Goal: Complete application form: Complete application form

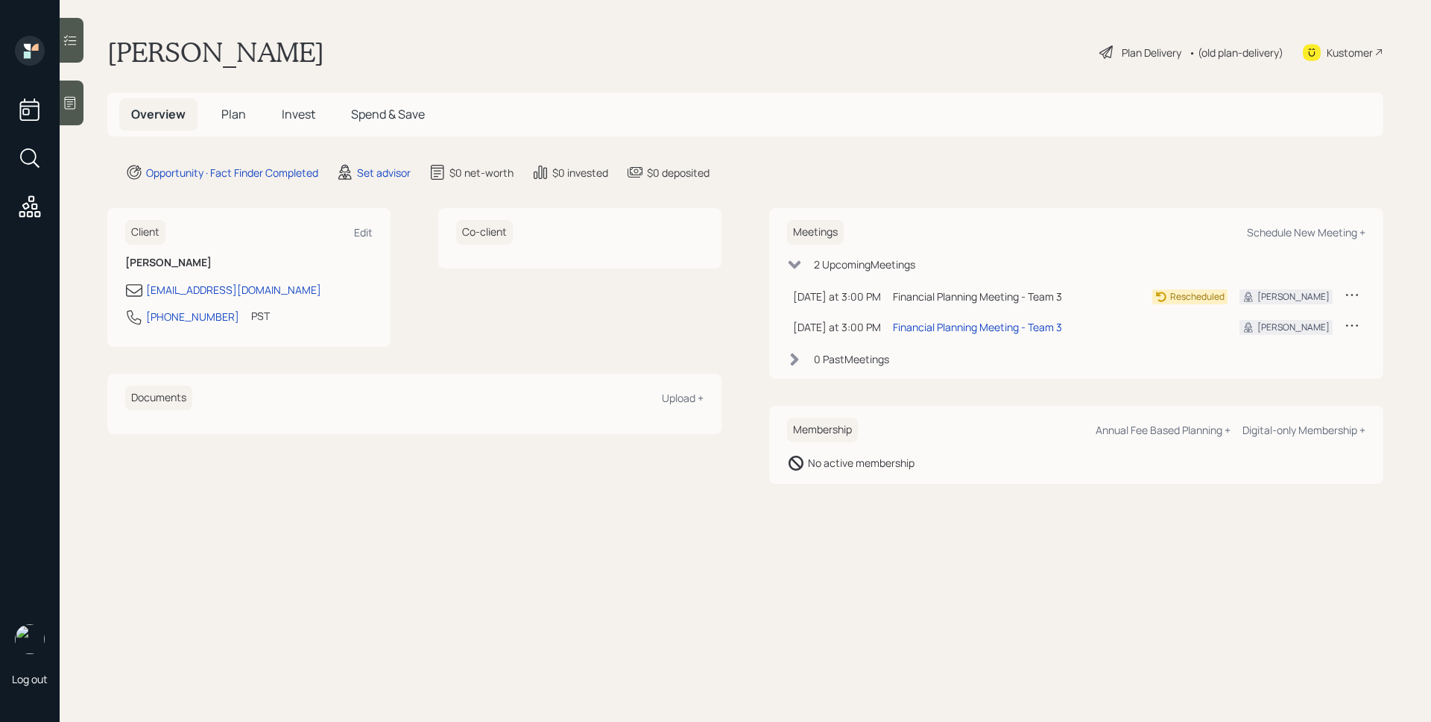
click at [81, 110] on div at bounding box center [72, 103] width 24 height 45
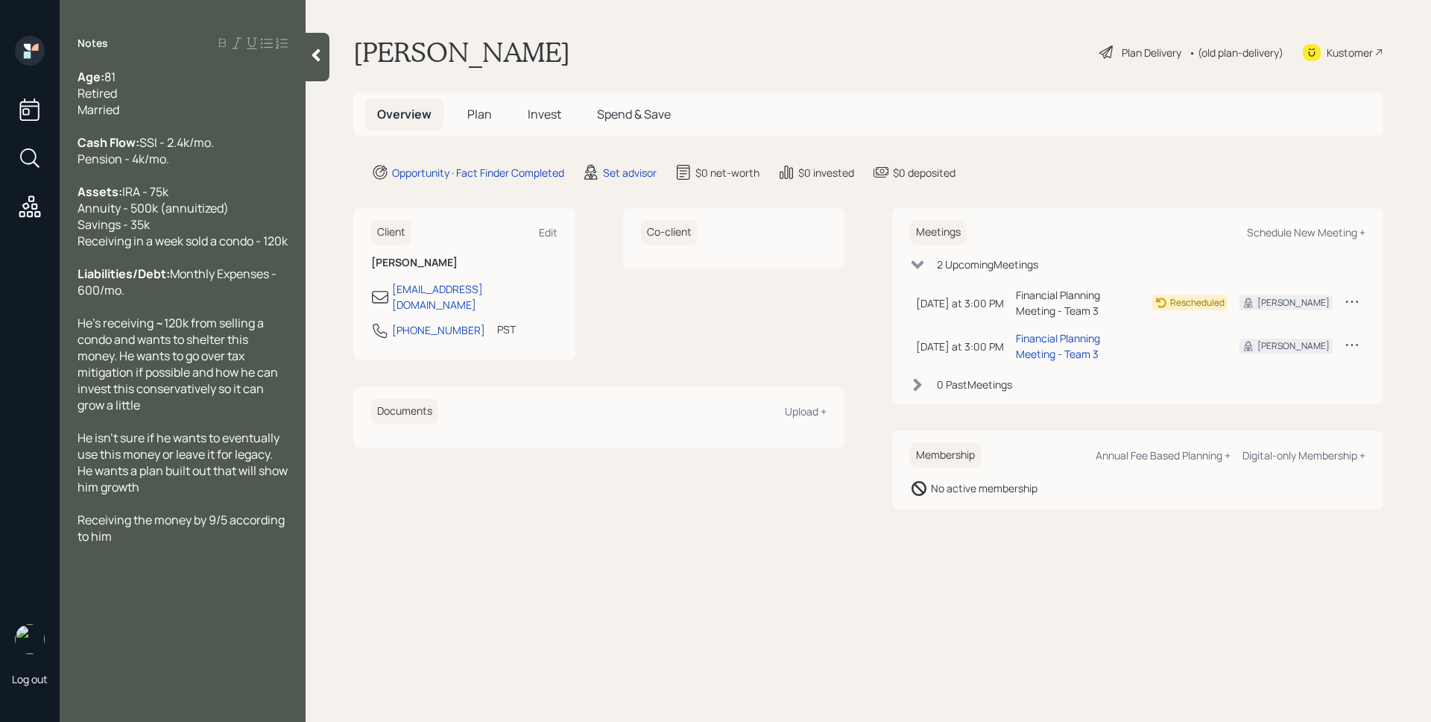
click at [482, 111] on span "Plan" at bounding box center [479, 114] width 25 height 16
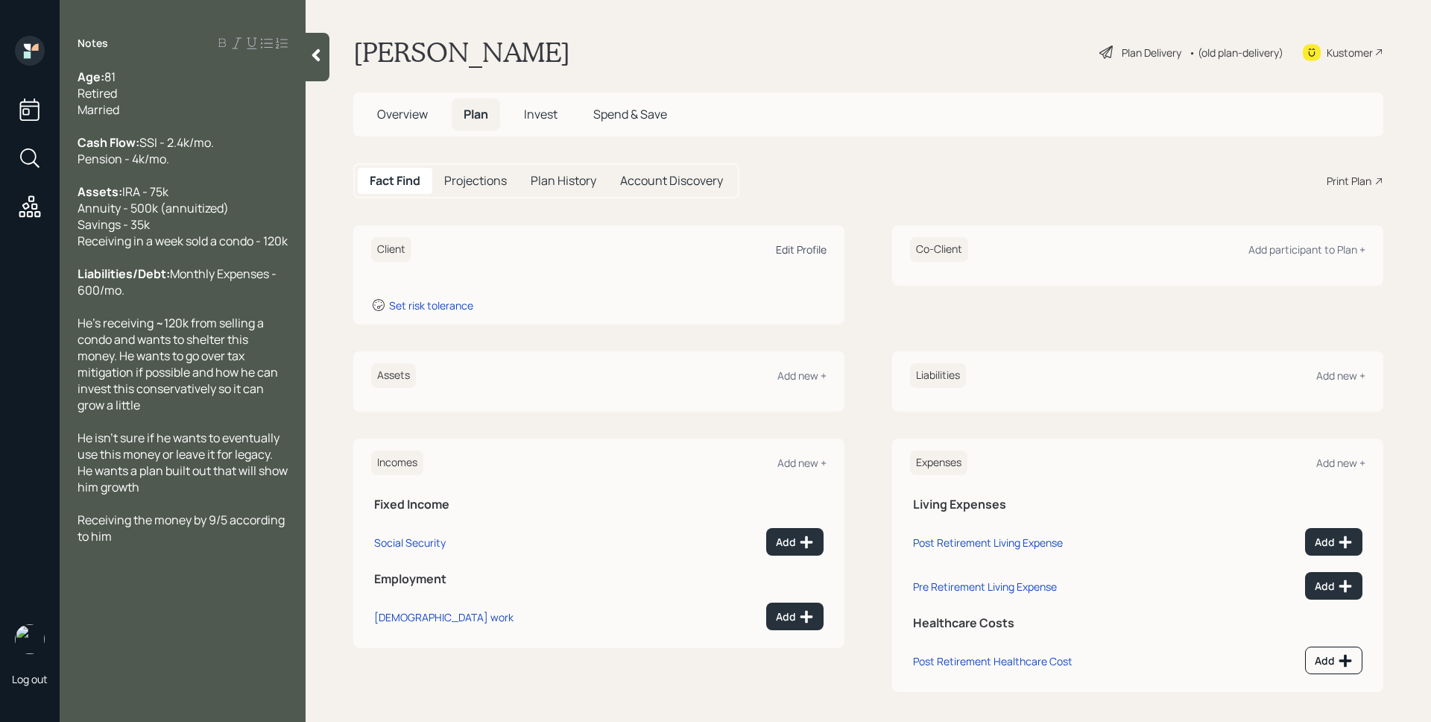
click at [795, 249] on div "Edit Profile" at bounding box center [801, 249] width 51 height 14
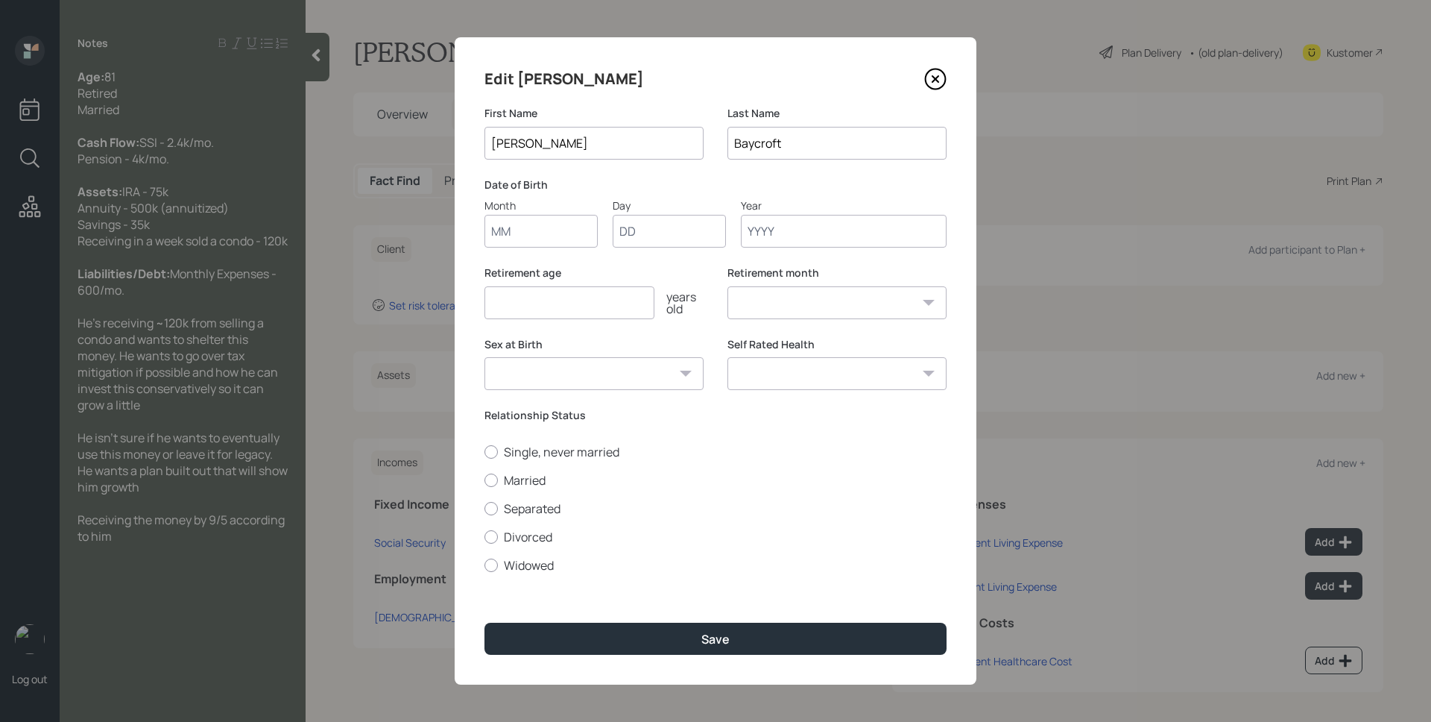
click at [528, 230] on input "Month" at bounding box center [541, 231] width 113 height 33
type input "01"
type input "1934"
select select "1"
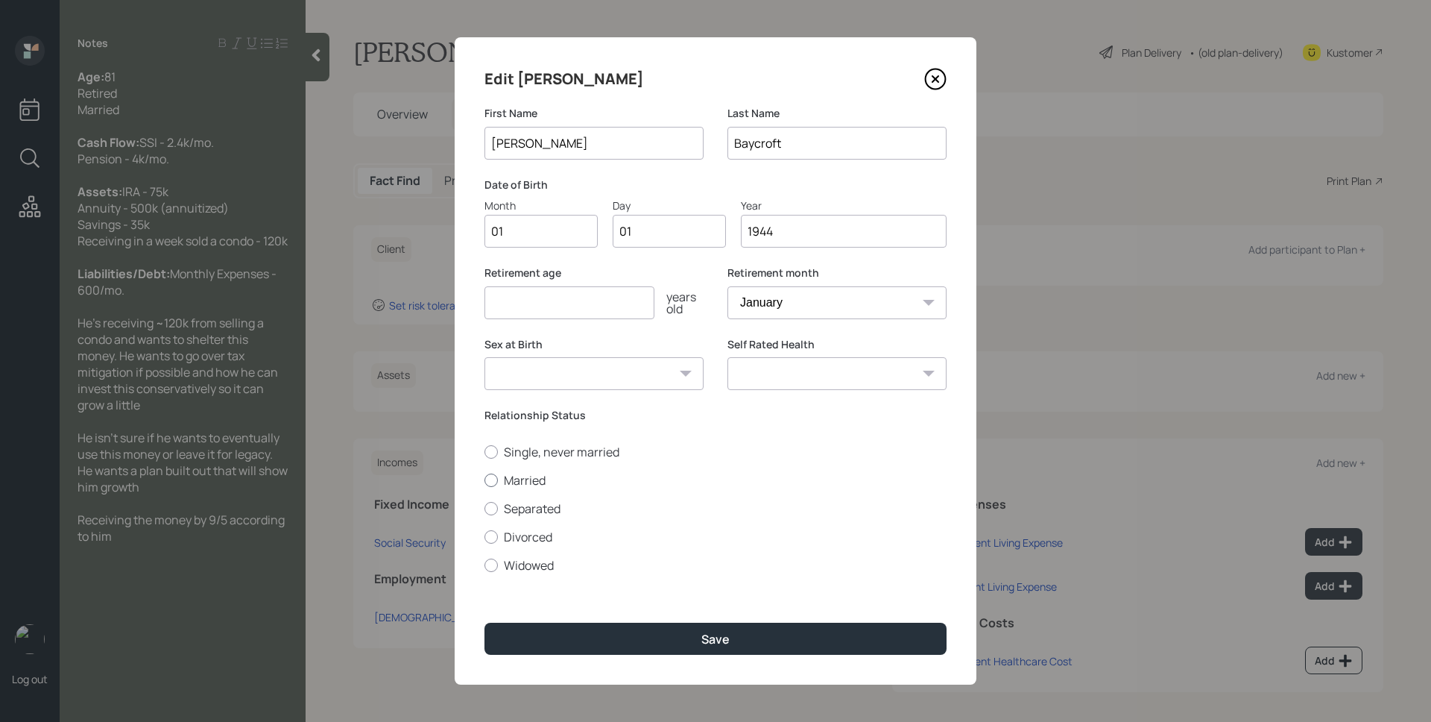
type input "1944"
click at [540, 472] on label "Married" at bounding box center [716, 480] width 462 height 16
click at [485, 479] on input "Married" at bounding box center [484, 479] width 1 height 1
radio input "true"
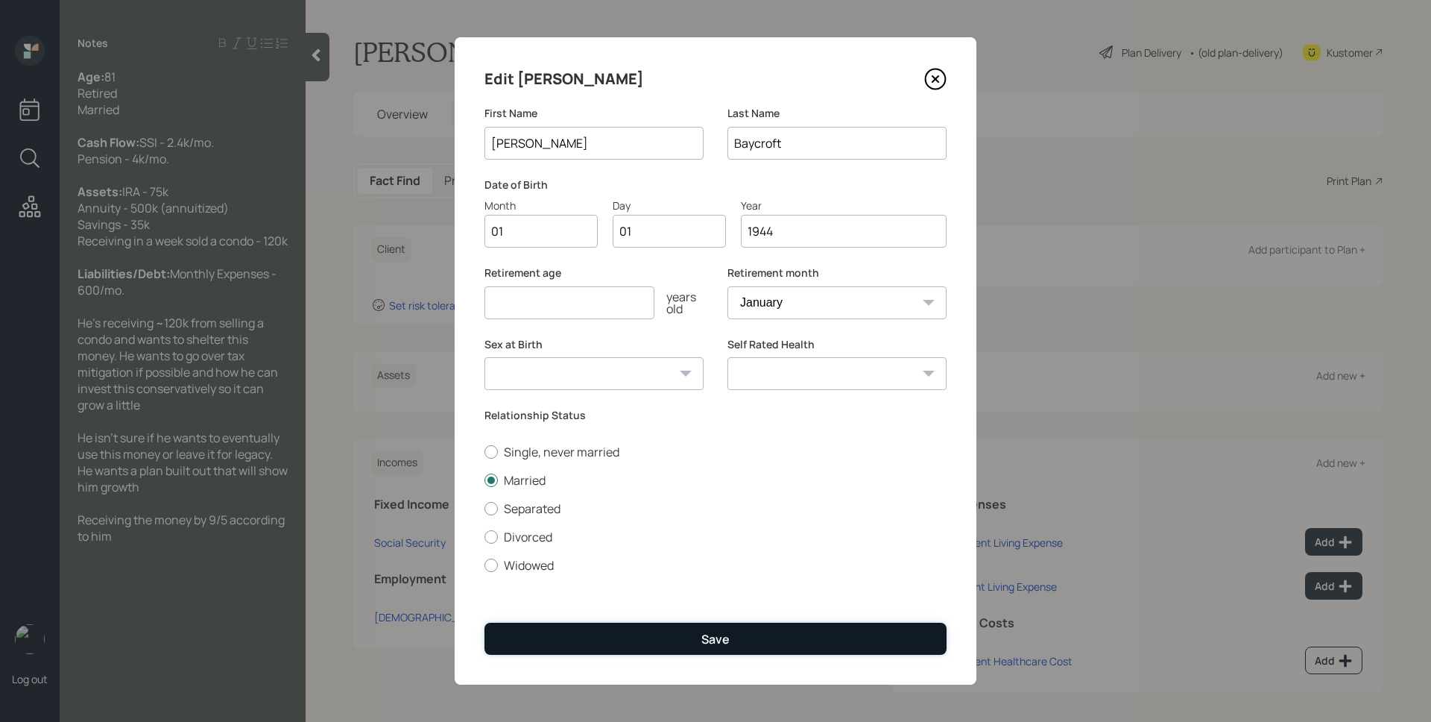
click at [704, 634] on div "Save" at bounding box center [715, 639] width 28 height 16
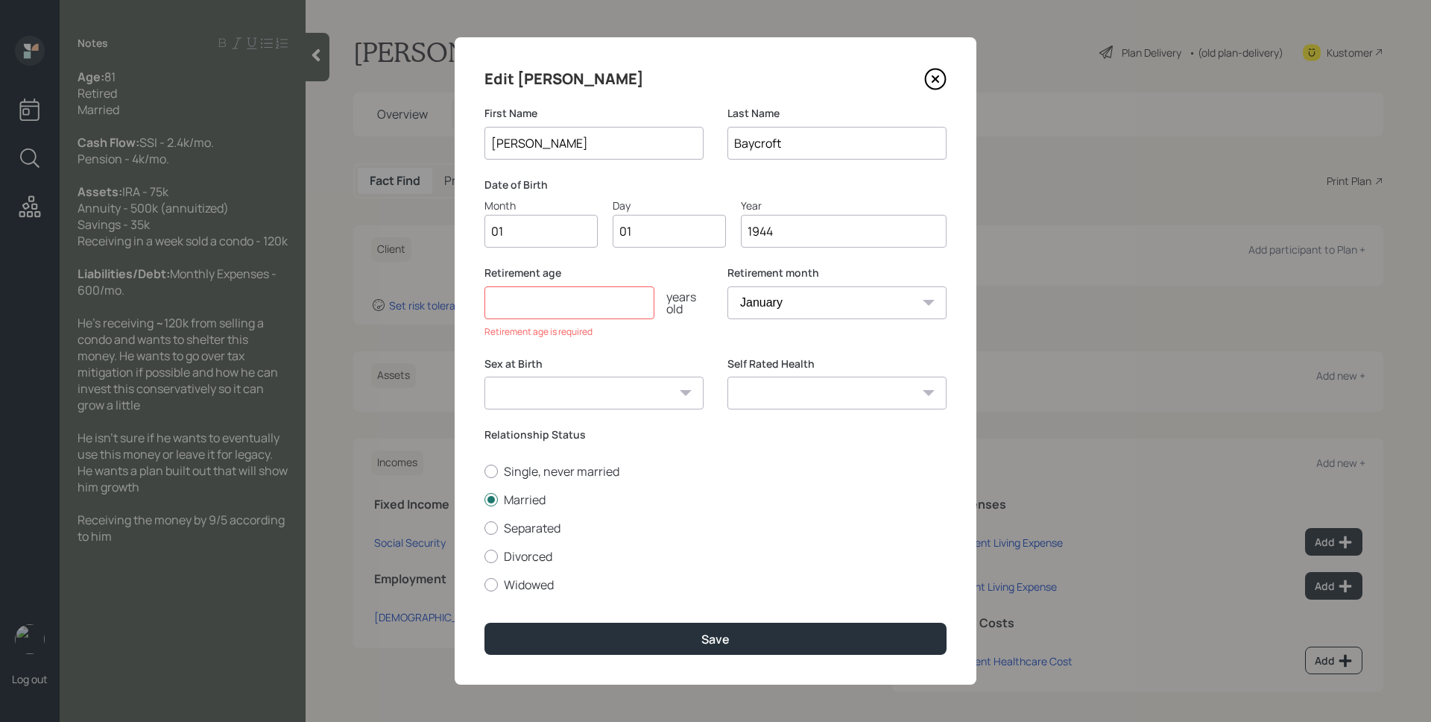
click at [589, 305] on input "number" at bounding box center [570, 302] width 170 height 33
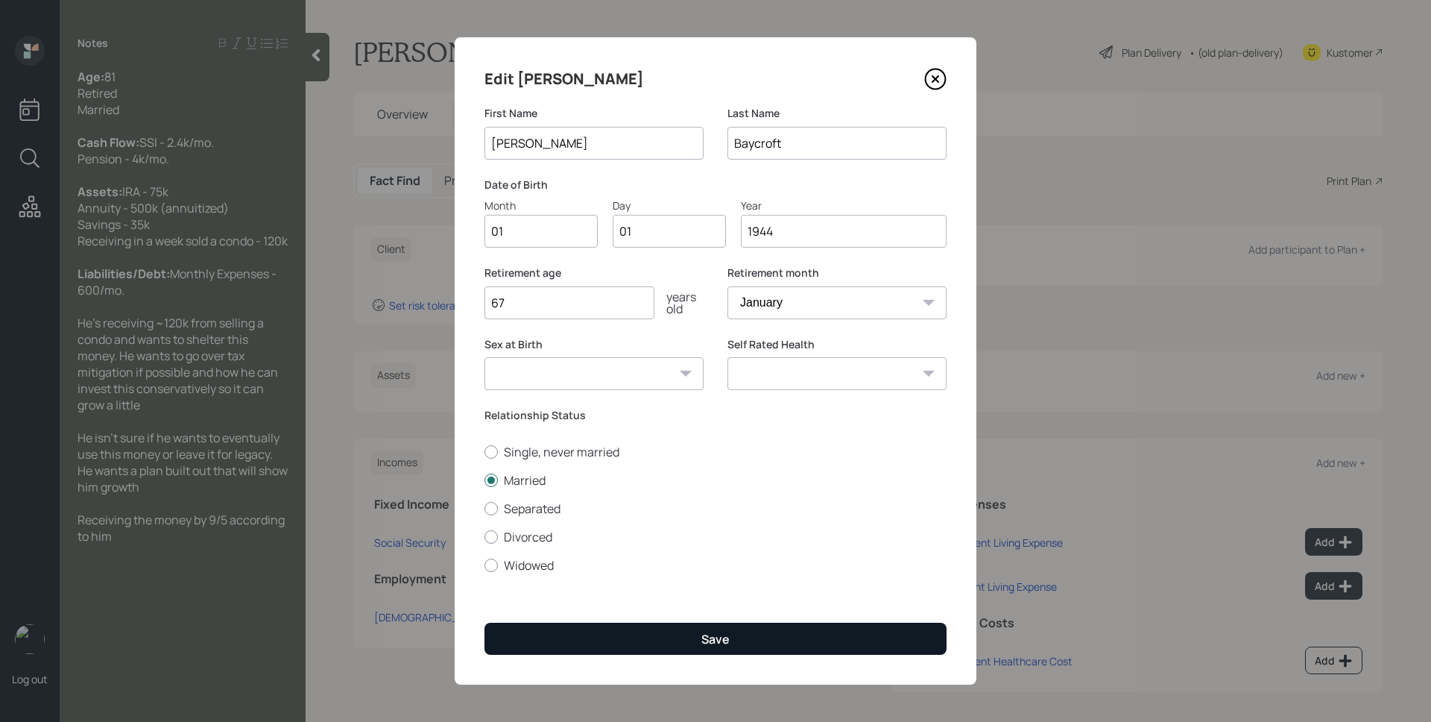
type input "67"
click at [764, 629] on button "Save" at bounding box center [716, 638] width 462 height 32
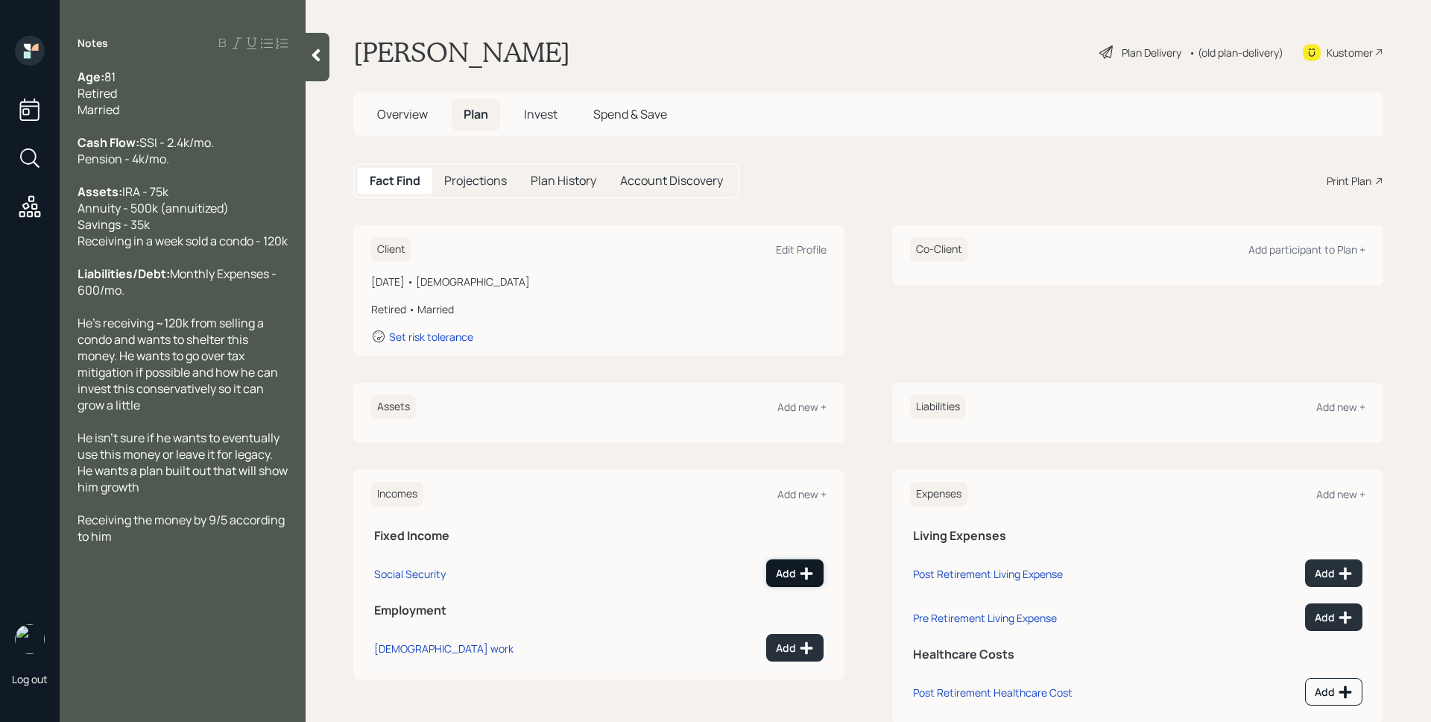
click at [802, 577] on icon at bounding box center [807, 573] width 13 height 13
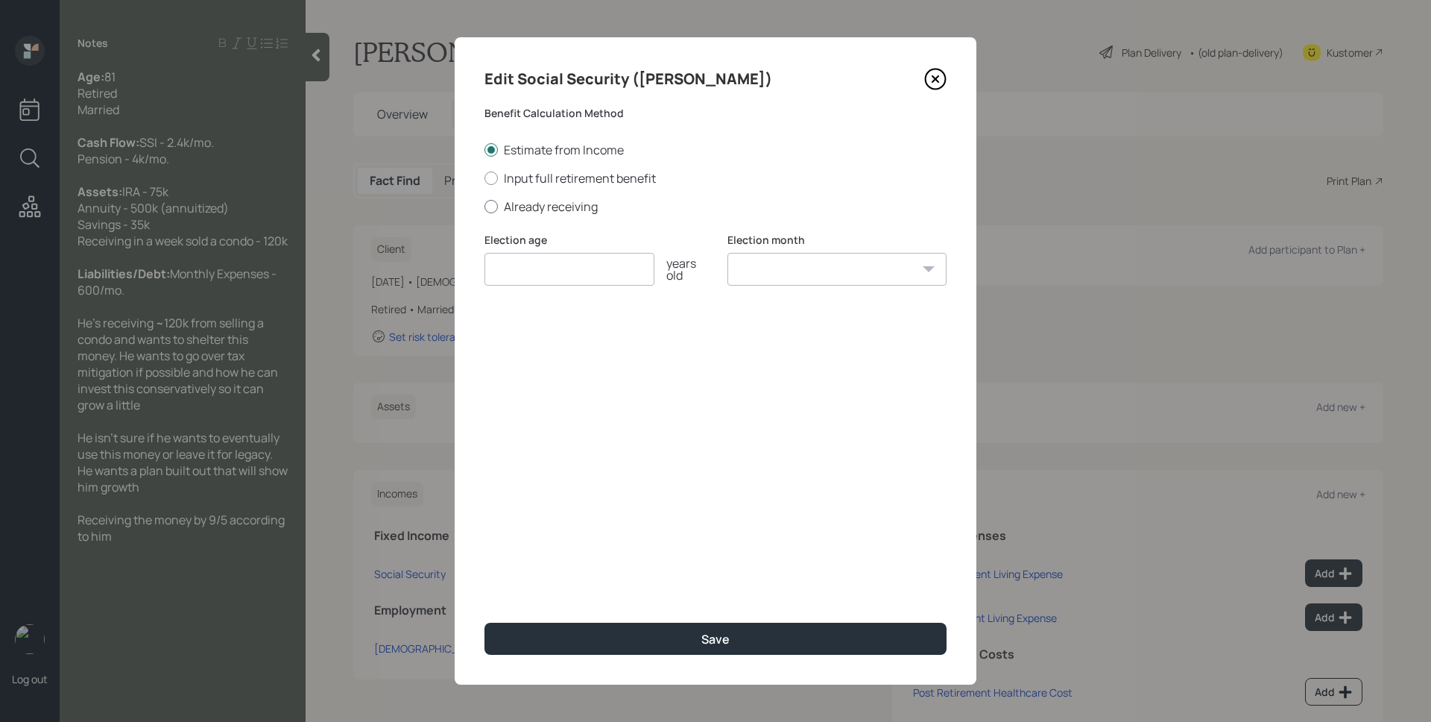
click at [552, 209] on label "Already receiving" at bounding box center [716, 206] width 462 height 16
click at [485, 206] on input "Already receiving" at bounding box center [484, 206] width 1 height 1
radio input "true"
click at [548, 266] on input "number" at bounding box center [570, 269] width 170 height 33
type input "65"
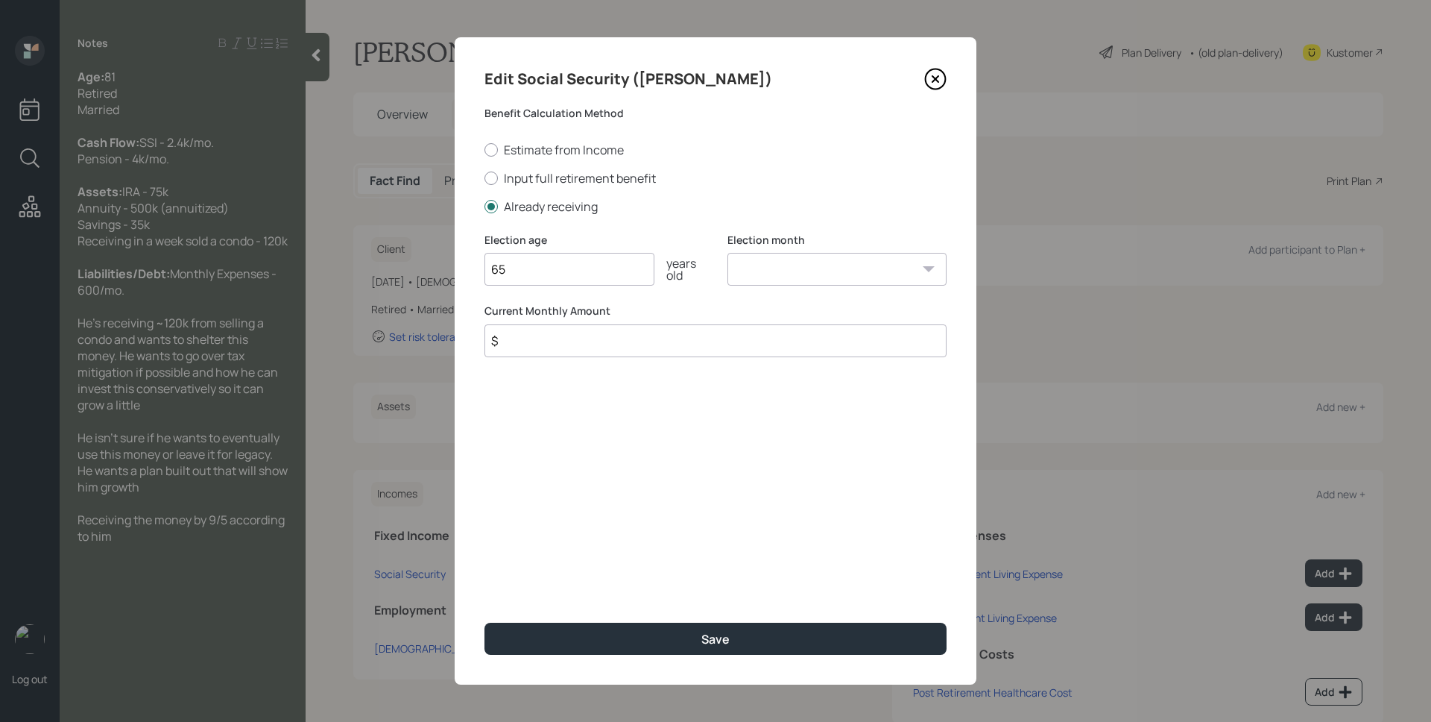
select select "1"
click at [728, 253] on select "January February March April May June July August September October November De…" at bounding box center [837, 269] width 219 height 33
type input "$ 2,400"
click at [485, 622] on button "Save" at bounding box center [716, 638] width 462 height 32
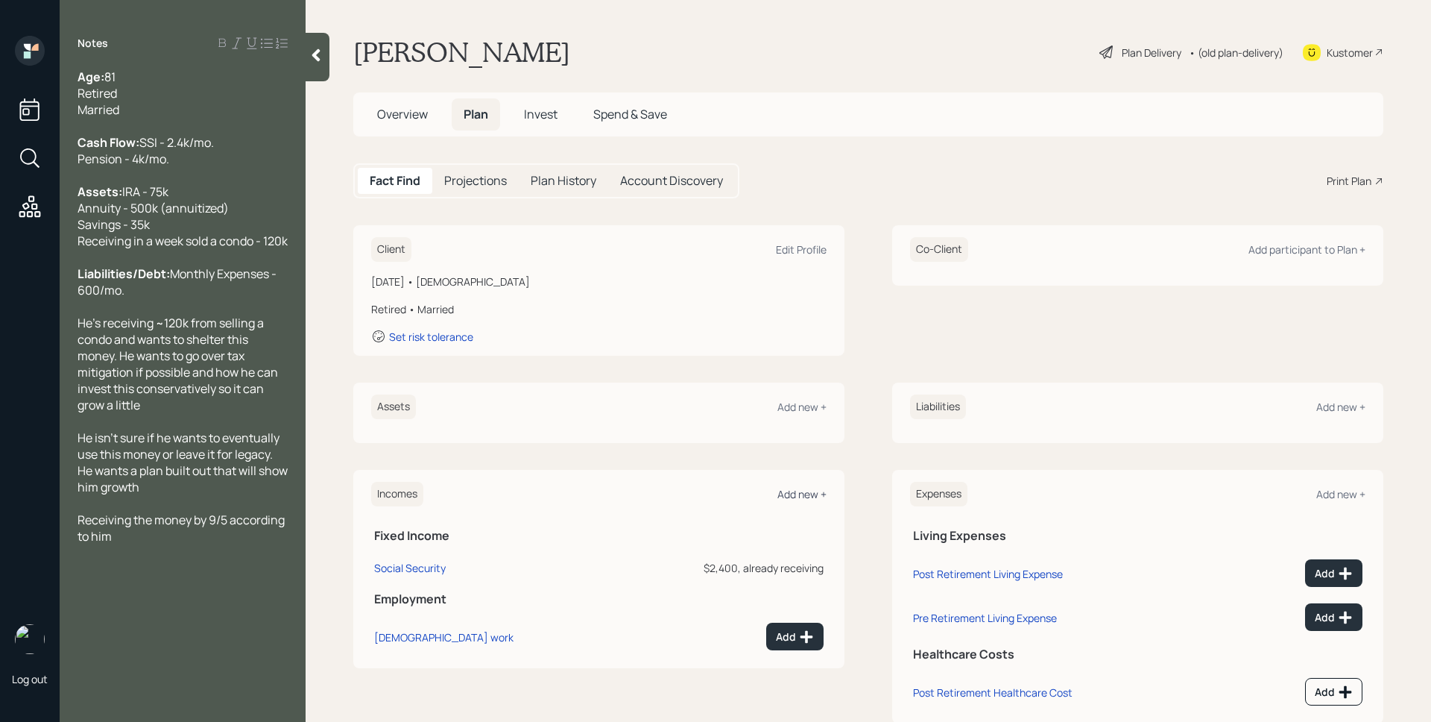
click at [791, 491] on div "Add new +" at bounding box center [802, 494] width 49 height 14
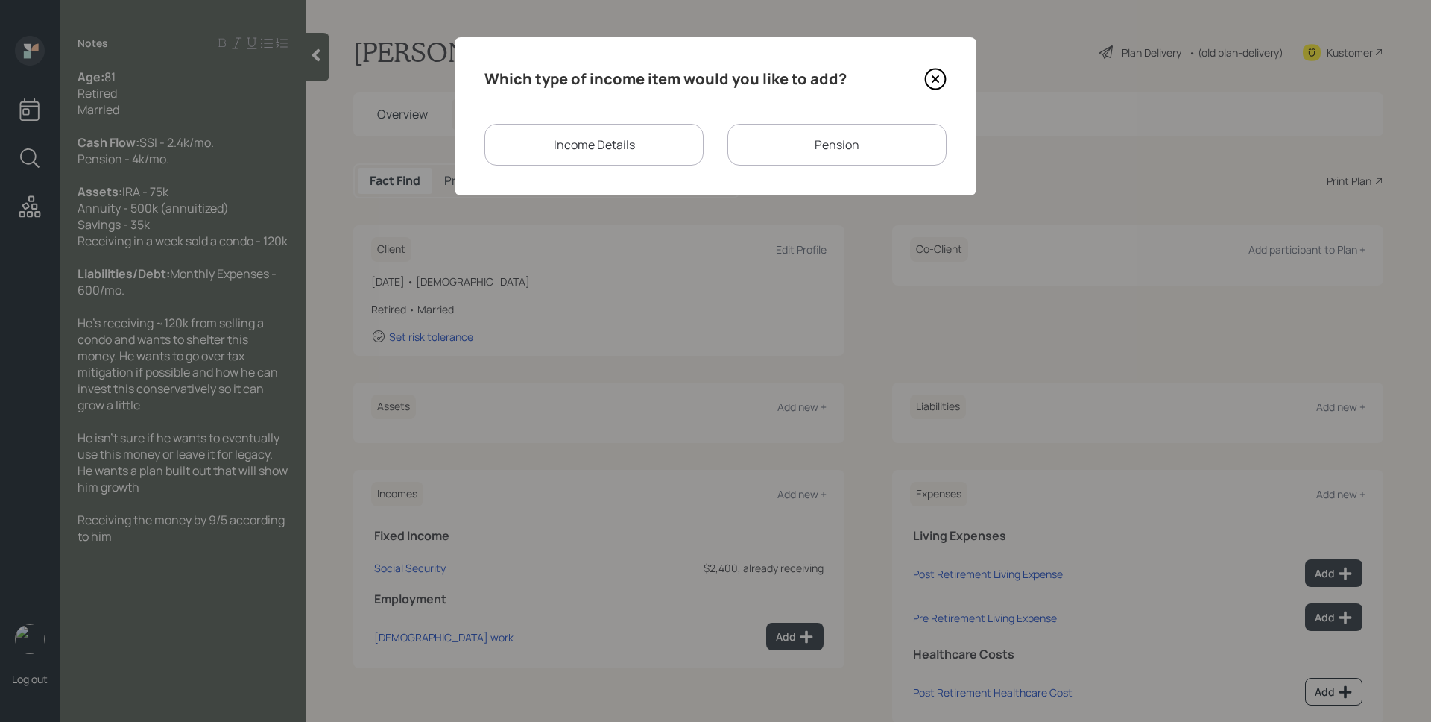
click at [786, 147] on div "Pension" at bounding box center [837, 145] width 219 height 42
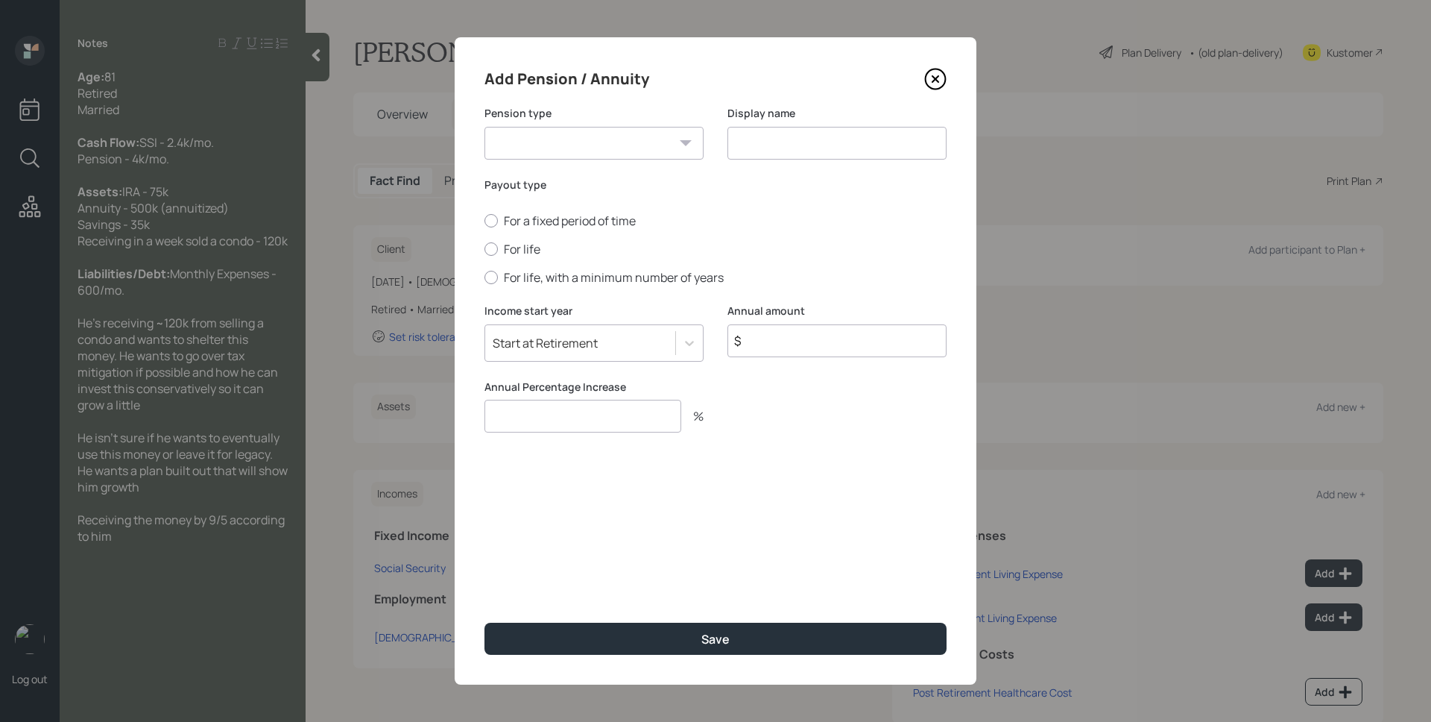
click at [589, 133] on select "Pension Annuity" at bounding box center [594, 143] width 219 height 33
select select "pension"
click at [485, 127] on select "Pension Annuity" at bounding box center [594, 143] width 219 height 33
click at [790, 147] on input at bounding box center [837, 143] width 219 height 33
type input "Pension"
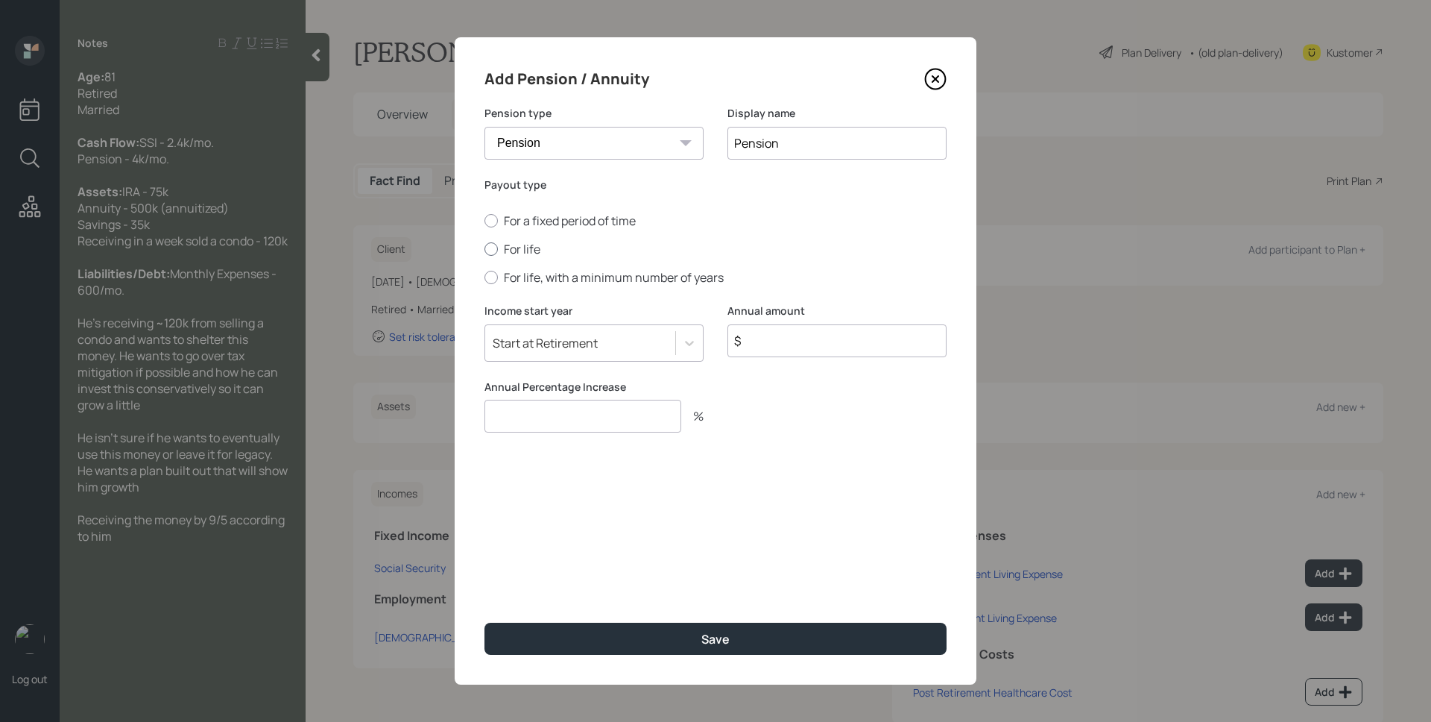
click at [529, 248] on label "For life" at bounding box center [716, 249] width 462 height 16
click at [485, 249] on input "For life" at bounding box center [484, 249] width 1 height 1
radio input "true"
click at [804, 333] on input "$" at bounding box center [837, 340] width 219 height 33
type input "$ 48,000"
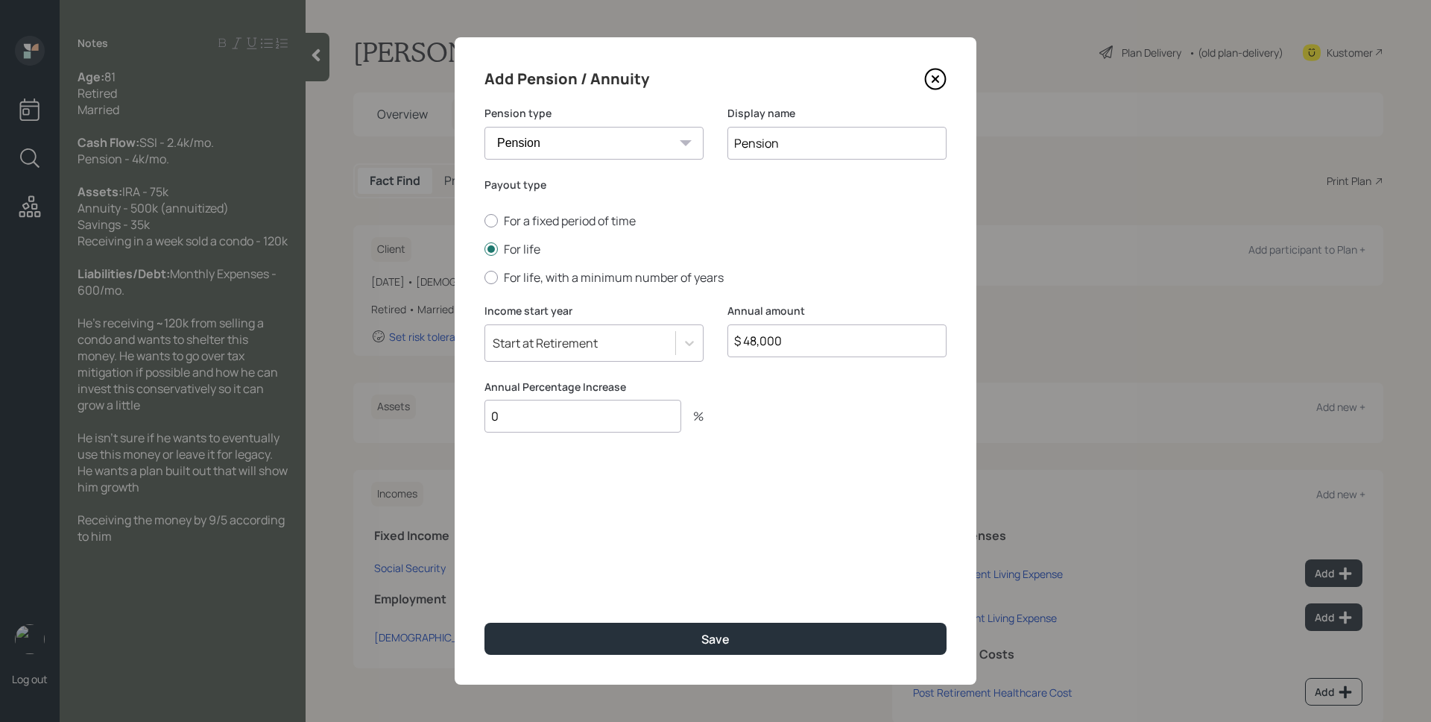
type input "0"
click at [485, 622] on button "Save" at bounding box center [716, 638] width 462 height 32
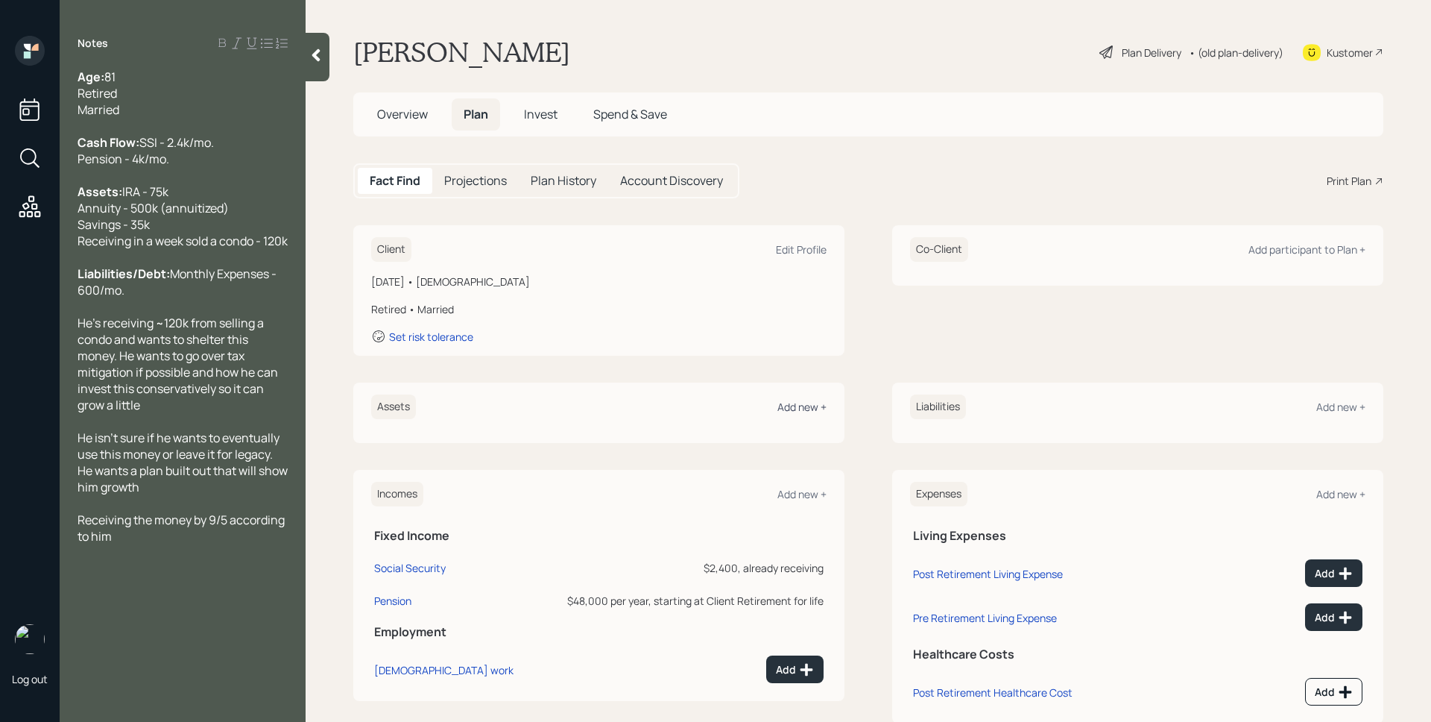
click at [800, 412] on div "Add new +" at bounding box center [802, 407] width 49 height 14
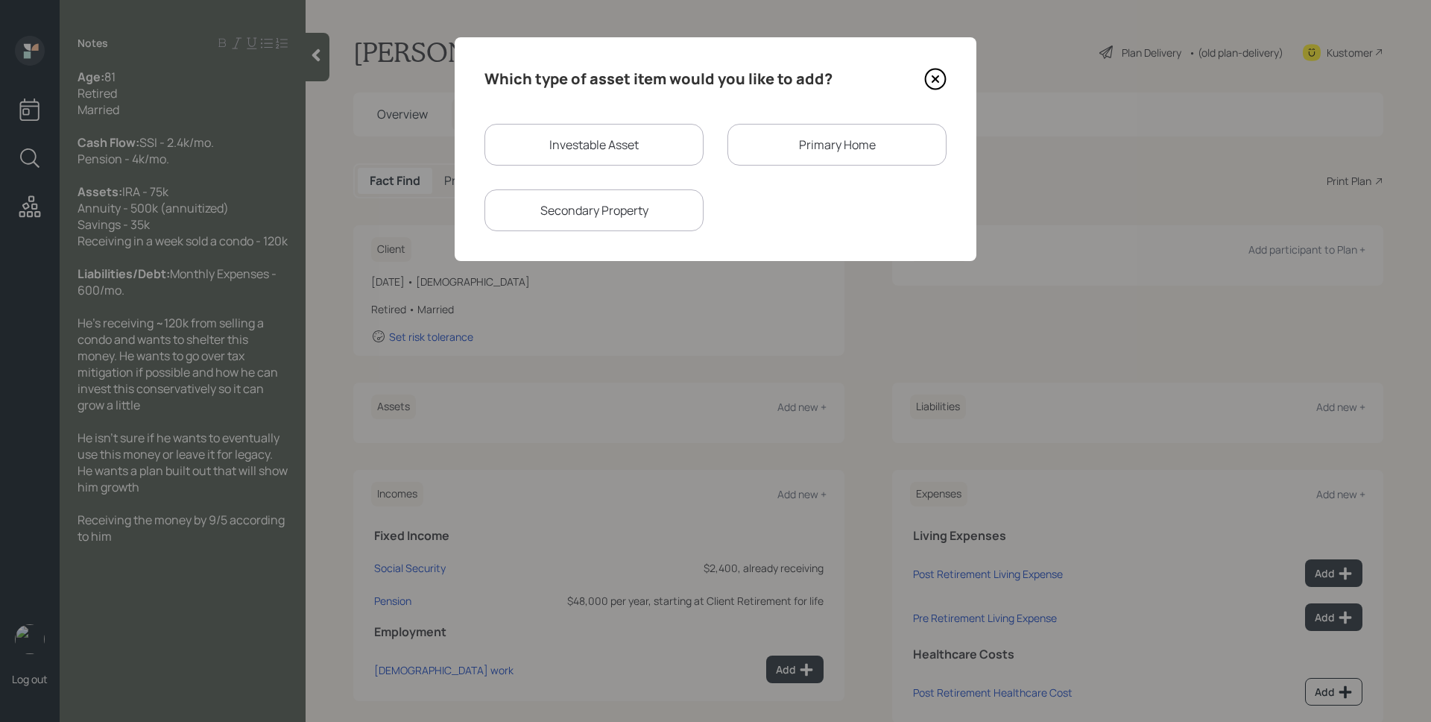
click at [577, 145] on div "Investable Asset" at bounding box center [594, 145] width 219 height 42
select select "taxable"
select select "balanced"
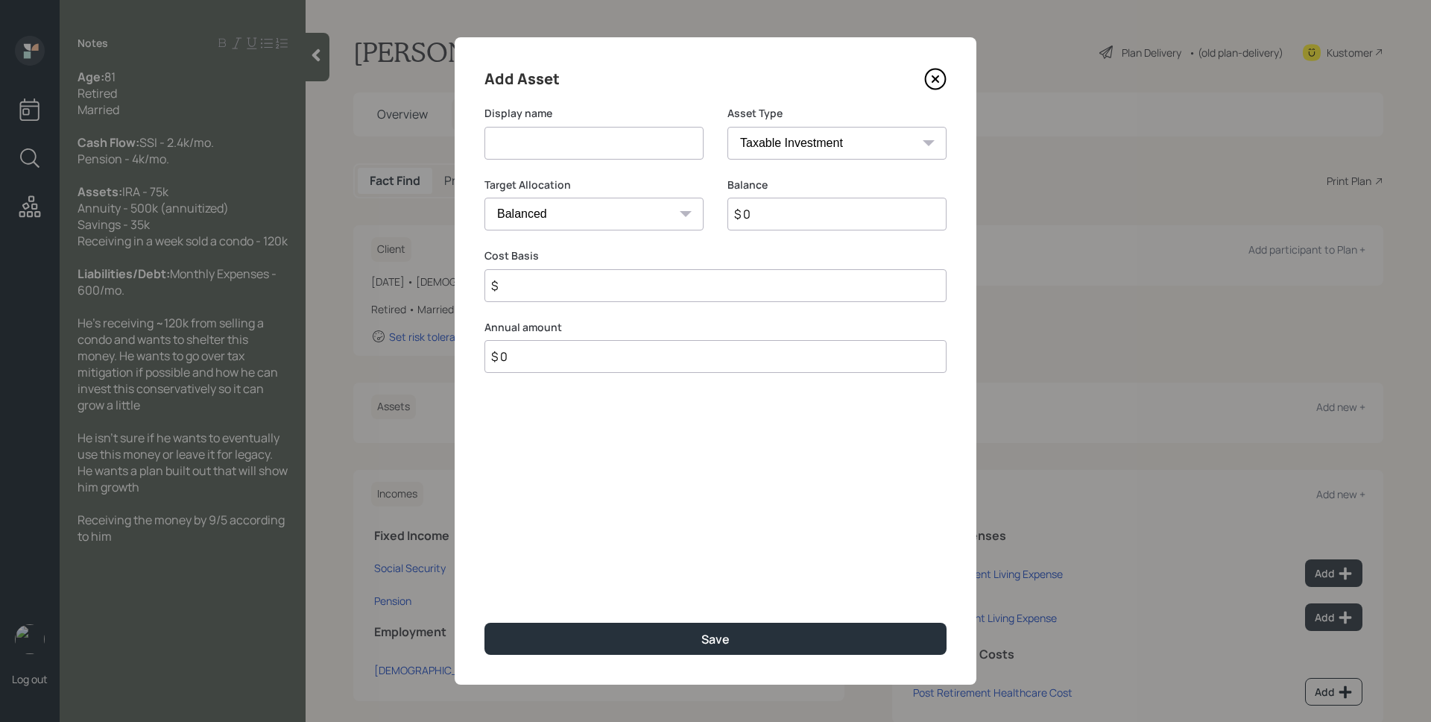
click at [577, 144] on input at bounding box center [594, 143] width 219 height 33
type input "IRA"
click at [824, 143] on select "SEP IRA IRA Roth IRA 401(k) Roth 401(k) 403(b) Roth 403(b) 457(b) Roth 457(b) H…" at bounding box center [837, 143] width 219 height 33
select select "ira"
click at [728, 127] on select "SEP IRA IRA Roth IRA 401(k) Roth 401(k) 403(b) Roth 403(b) 457(b) Roth 457(b) H…" at bounding box center [837, 143] width 219 height 33
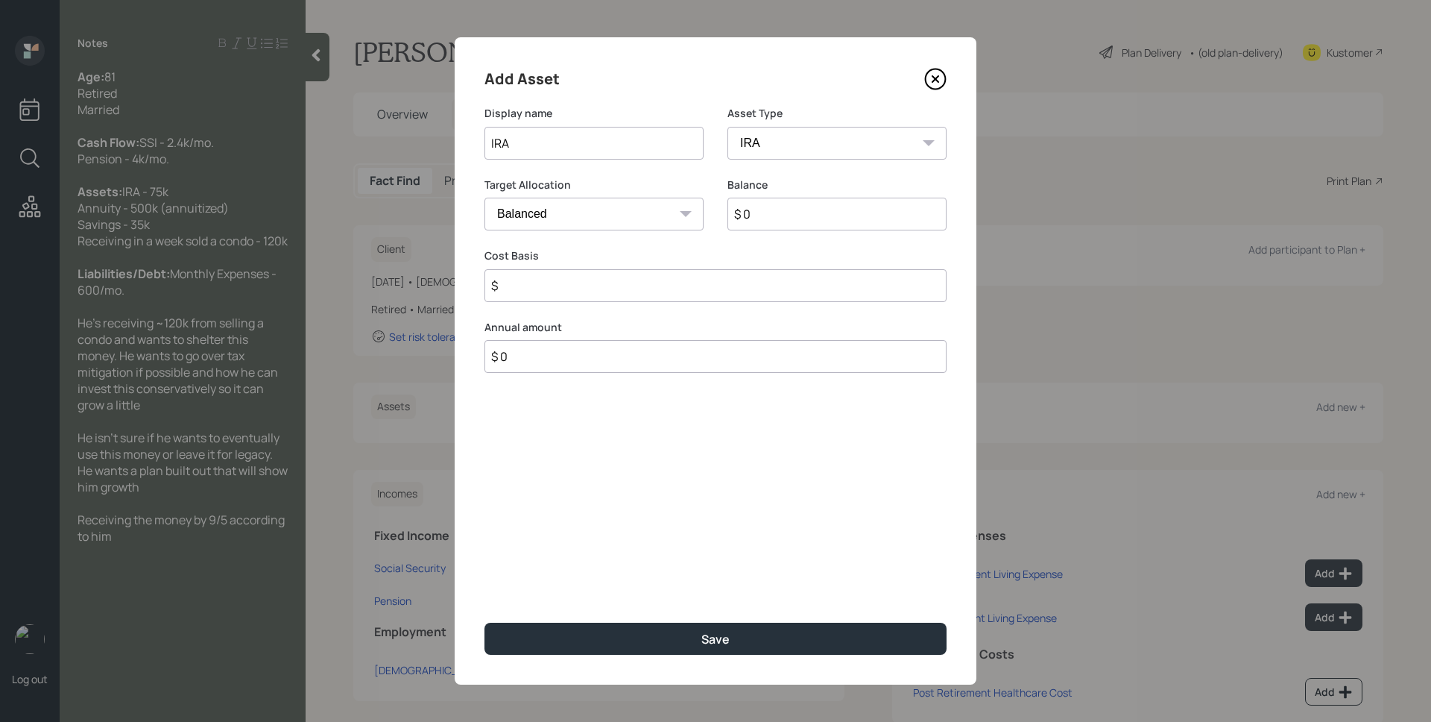
type input "$"
click at [776, 212] on input "$ 0" at bounding box center [837, 214] width 219 height 33
type input "$ 75,000"
type input "$ 0"
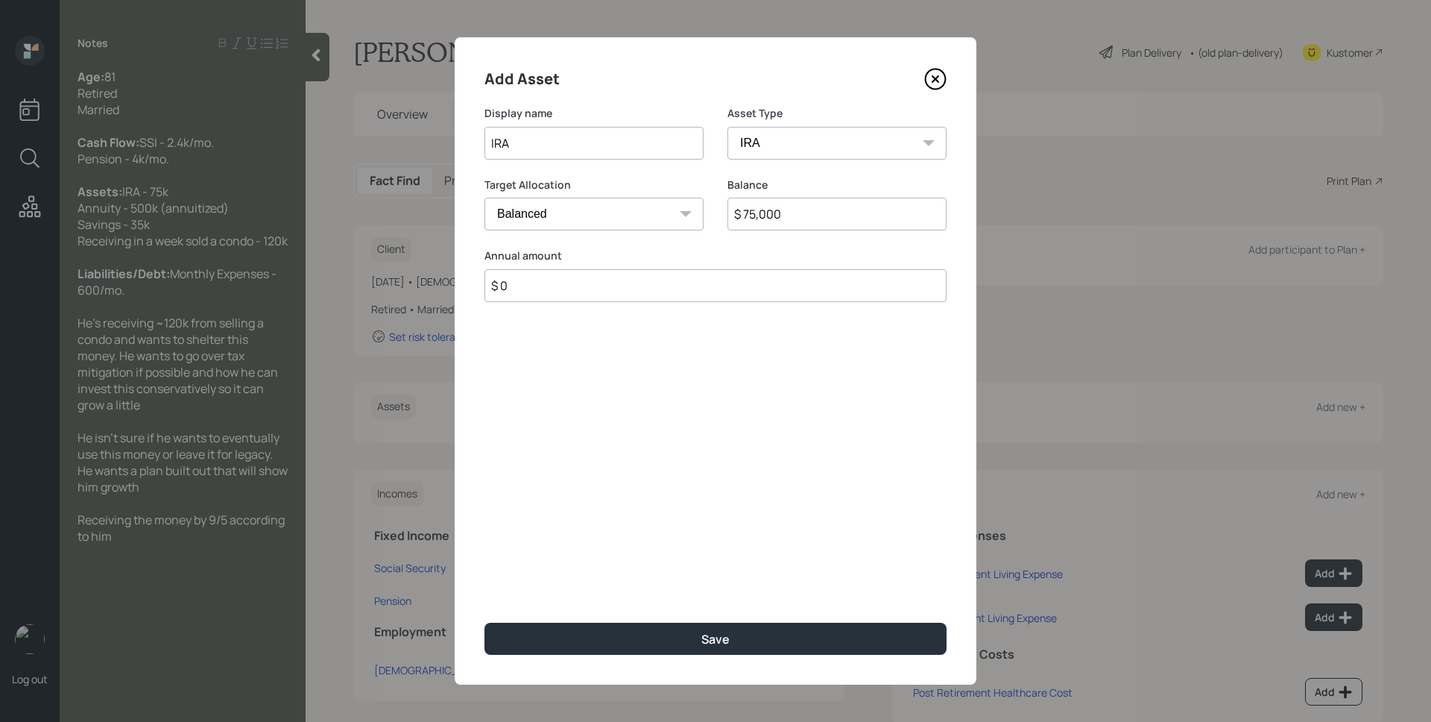
click at [485, 622] on button "Save" at bounding box center [716, 638] width 462 height 32
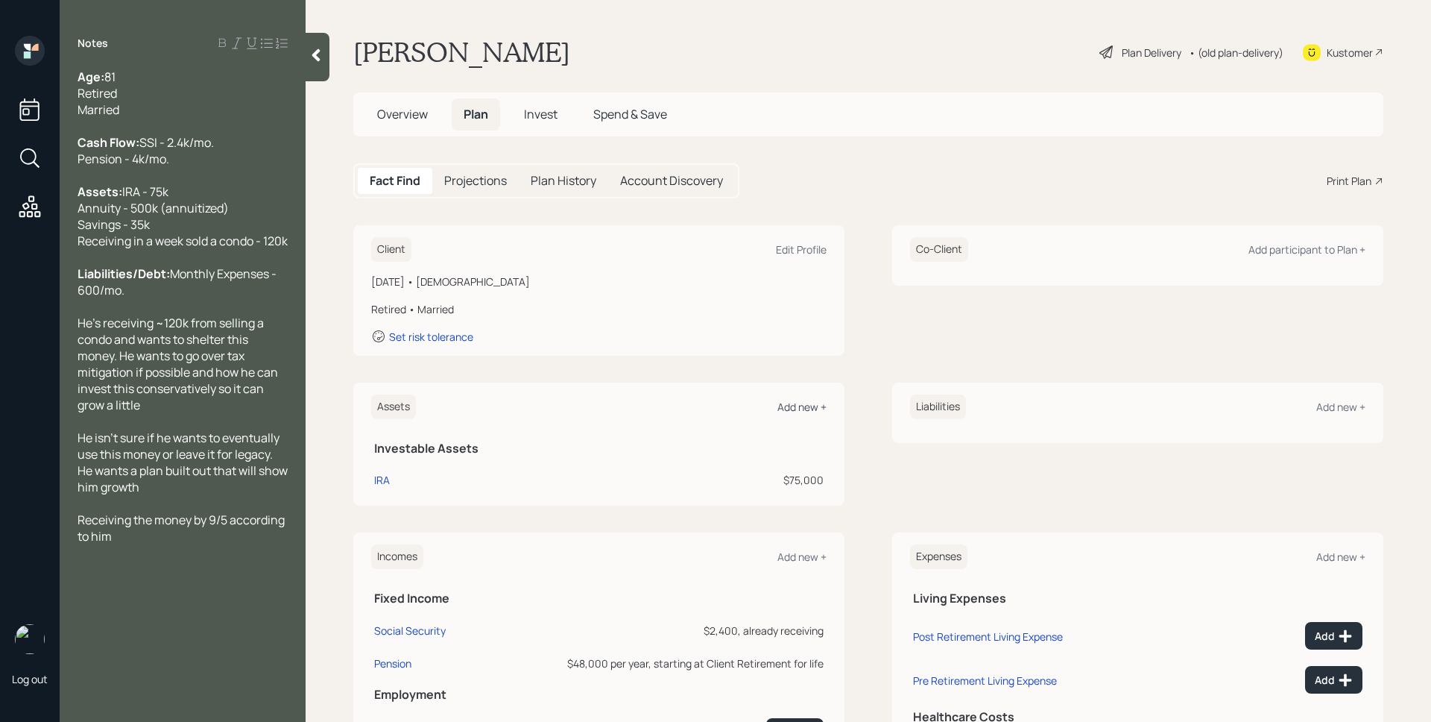
click at [805, 405] on div "Add new +" at bounding box center [802, 407] width 49 height 14
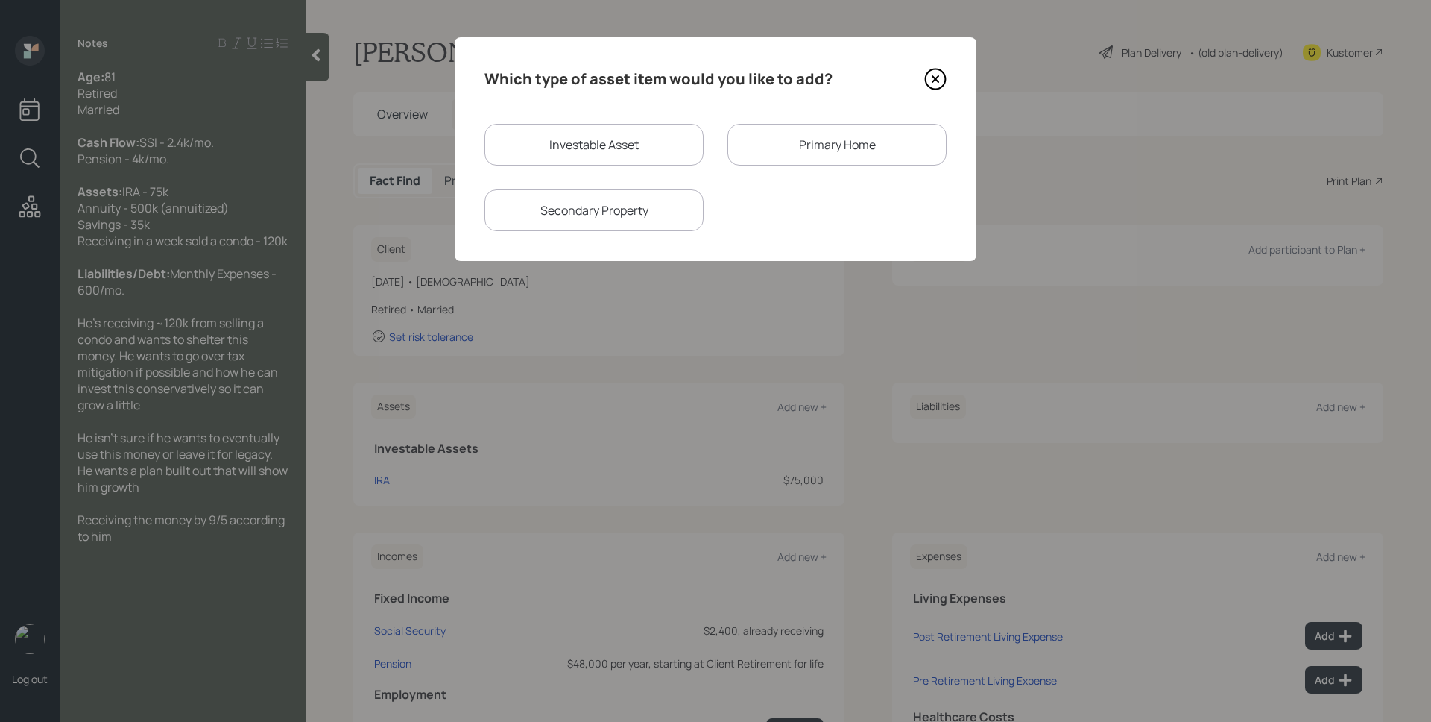
click at [625, 139] on div "Investable Asset" at bounding box center [594, 145] width 219 height 42
select select "taxable"
select select "balanced"
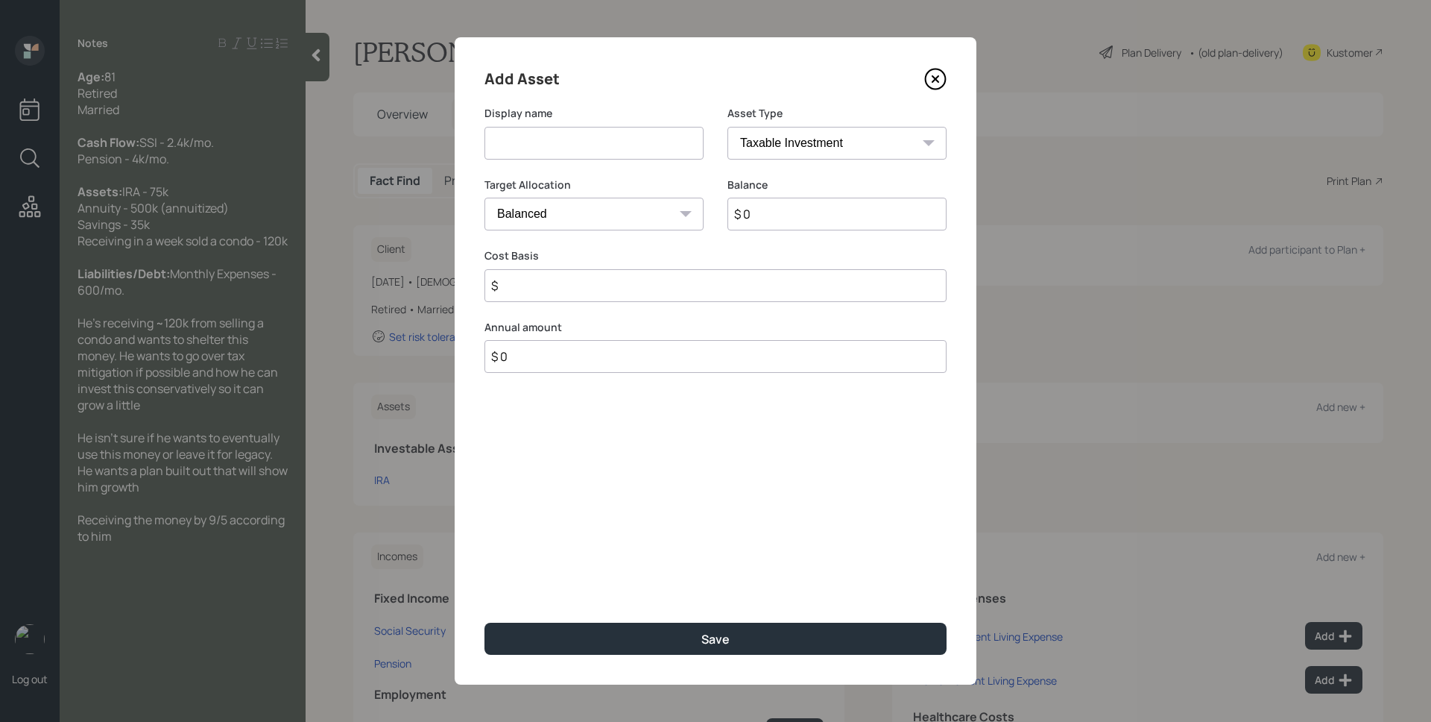
click at [626, 139] on input at bounding box center [594, 143] width 219 height 33
type input "Savings"
click at [788, 139] on select "SEP IRA IRA Roth IRA 401(k) Roth 401(k) 403(b) Roth 403(b) 457(b) Roth 457(b) H…" at bounding box center [837, 143] width 219 height 33
select select "emergency_fund"
click at [728, 127] on select "SEP IRA IRA Roth IRA 401(k) Roth 401(k) 403(b) Roth 403(b) 457(b) Roth 457(b) H…" at bounding box center [837, 143] width 219 height 33
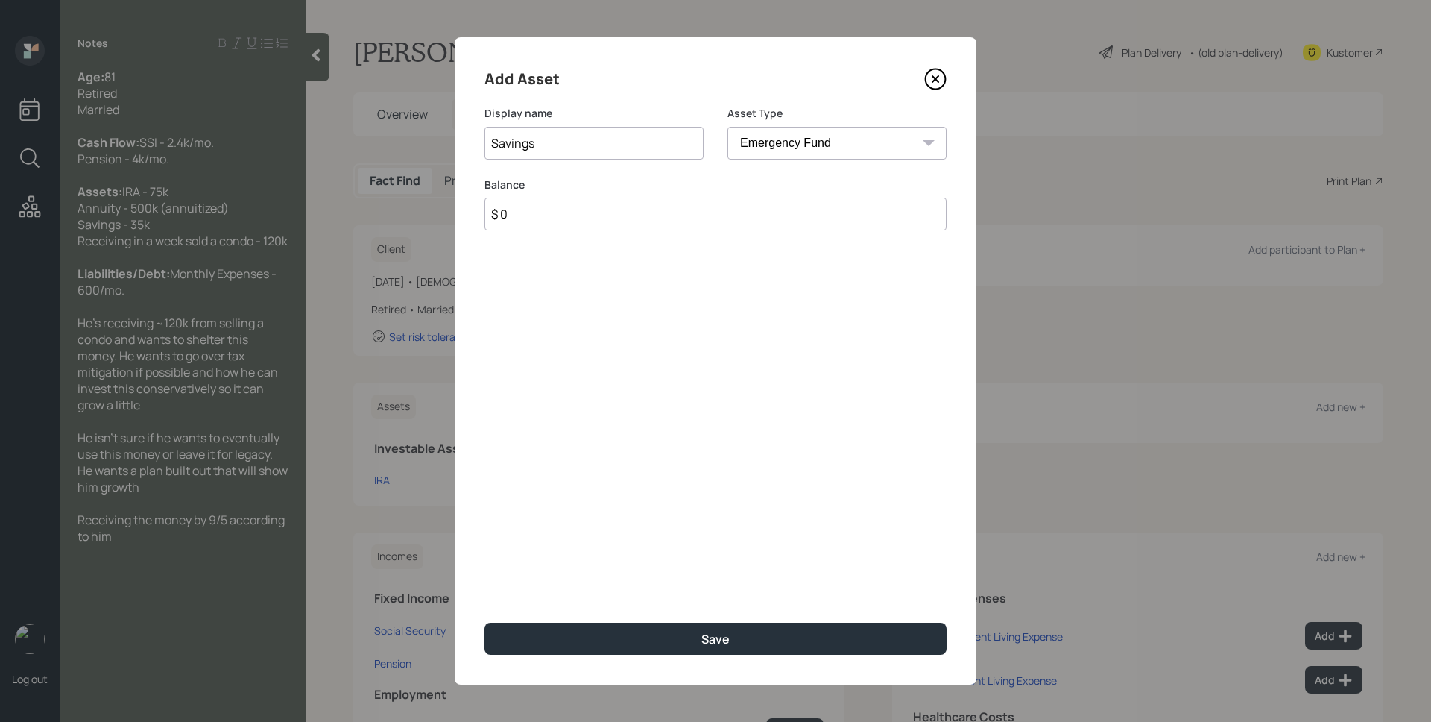
click at [795, 222] on input "$ 0" at bounding box center [716, 214] width 462 height 33
type input "$ 35,000"
click at [485, 622] on button "Save" at bounding box center [716, 638] width 462 height 32
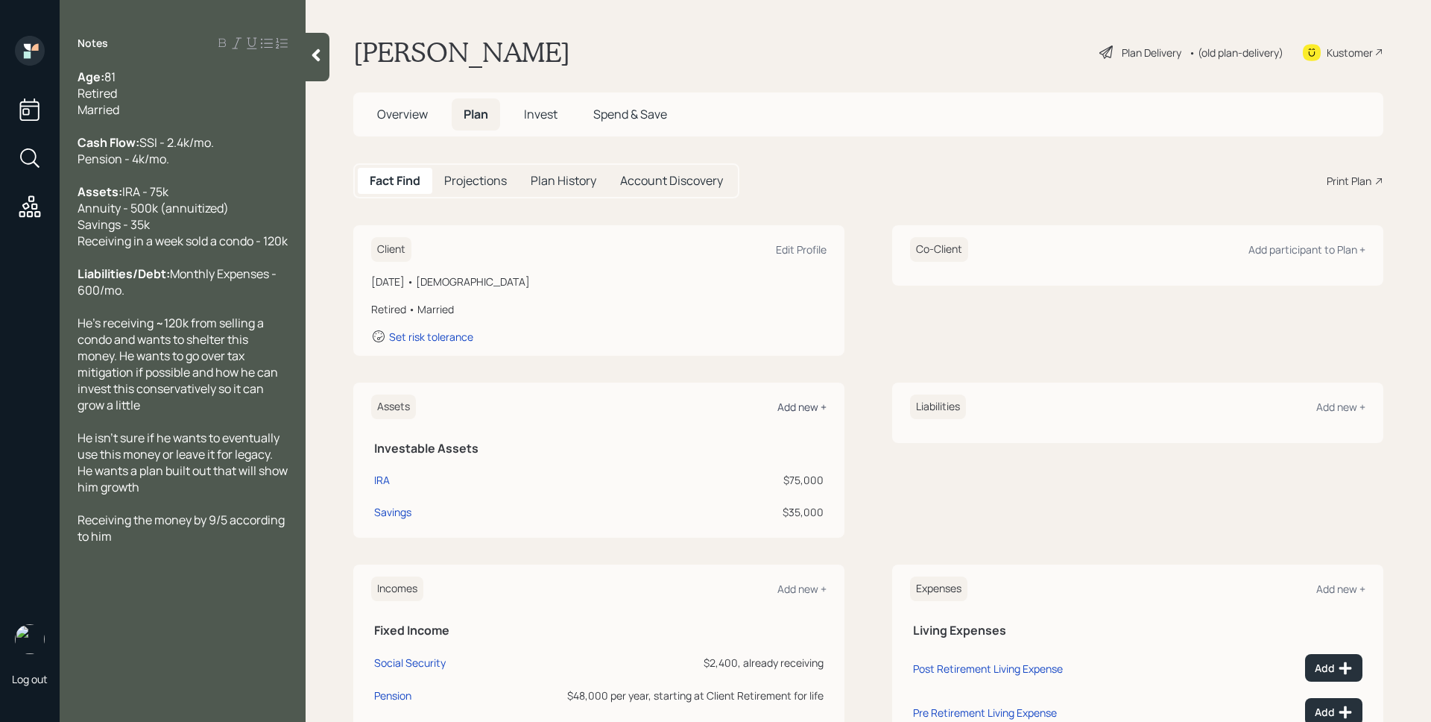
click at [810, 410] on div "Add new +" at bounding box center [802, 407] width 49 height 14
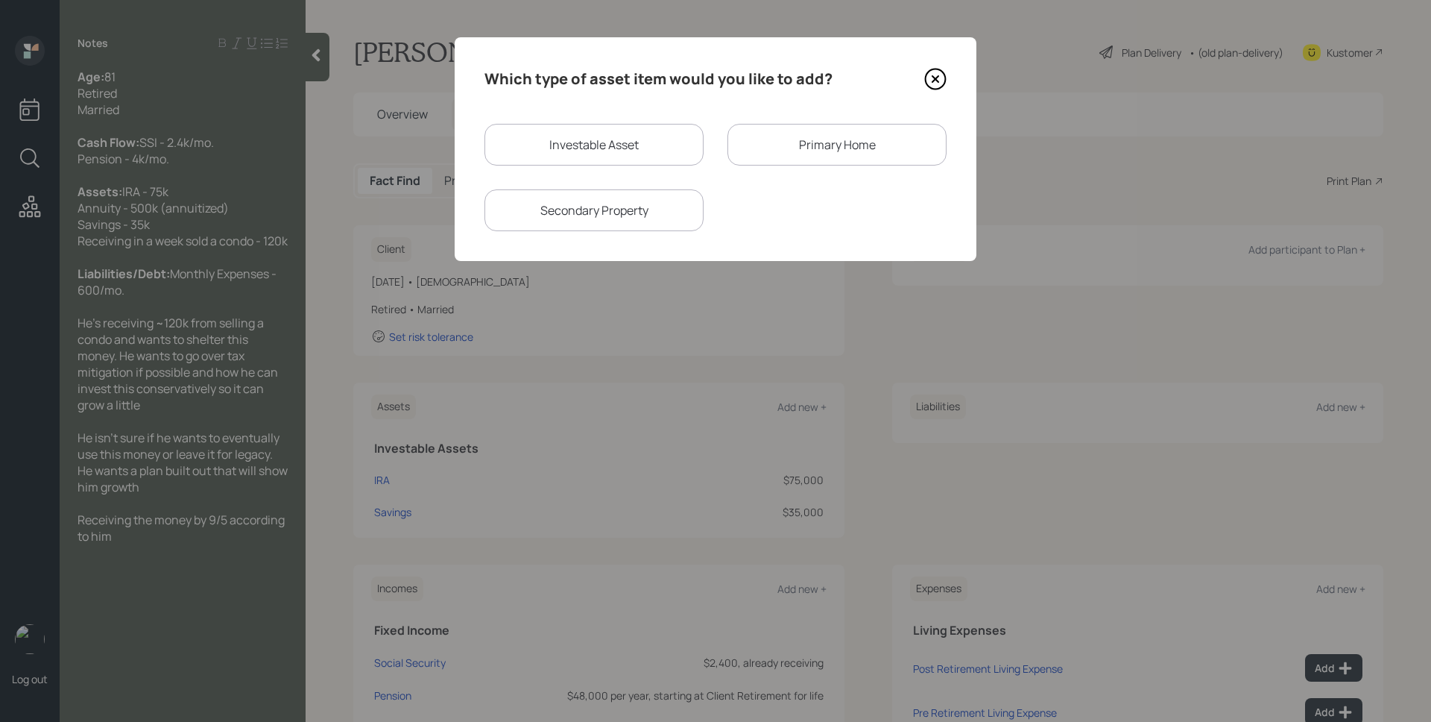
click at [654, 148] on div "Investable Asset" at bounding box center [594, 145] width 219 height 42
select select "taxable"
select select "balanced"
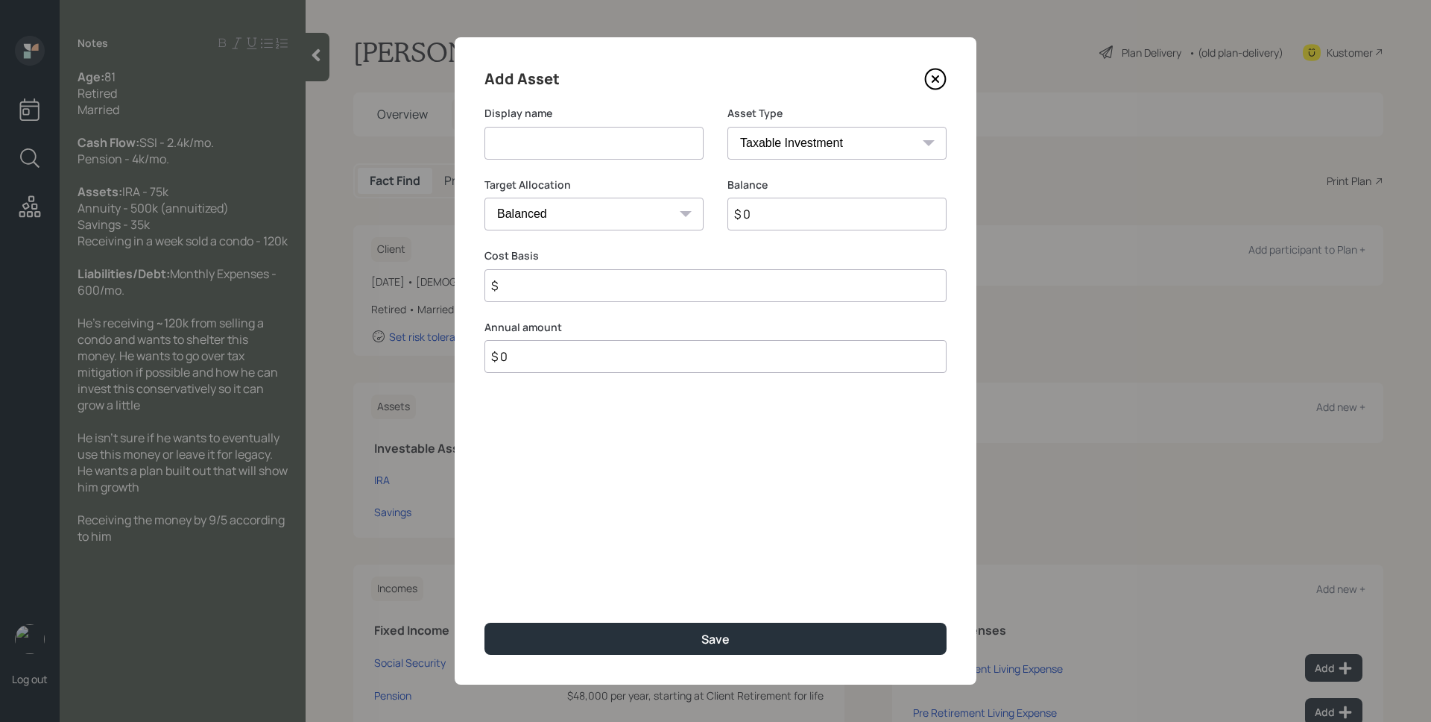
click at [652, 145] on input at bounding box center [594, 143] width 219 height 33
type input "Condo Proceeds"
click at [801, 166] on div "Asset Type SEP IRA IRA Roth IRA 401(k) Roth 401(k) 403(b) Roth 403(b) 457(b) Ro…" at bounding box center [837, 142] width 219 height 72
click at [792, 223] on input "$ 0" at bounding box center [837, 214] width 219 height 33
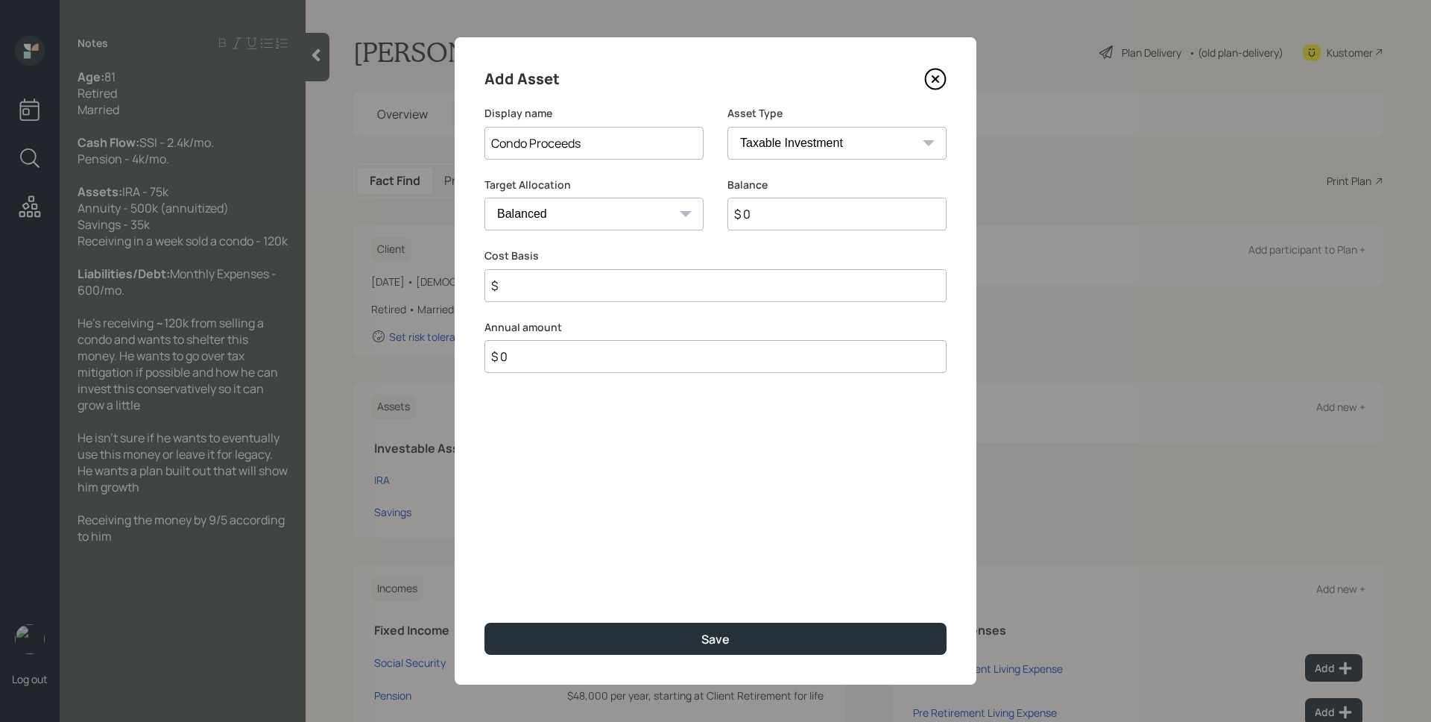
click at [778, 140] on select "SEP IRA IRA Roth IRA 401(k) Roth 401(k) 403(b) Roth 403(b) 457(b) Roth 457(b) H…" at bounding box center [837, 143] width 219 height 33
select select "cash"
click at [728, 127] on select "SEP IRA IRA Roth IRA 401(k) Roth 401(k) 403(b) Roth 403(b) 457(b) Roth 457(b) H…" at bounding box center [837, 143] width 219 height 33
type input "$"
click at [646, 223] on input "$ 0" at bounding box center [716, 214] width 462 height 33
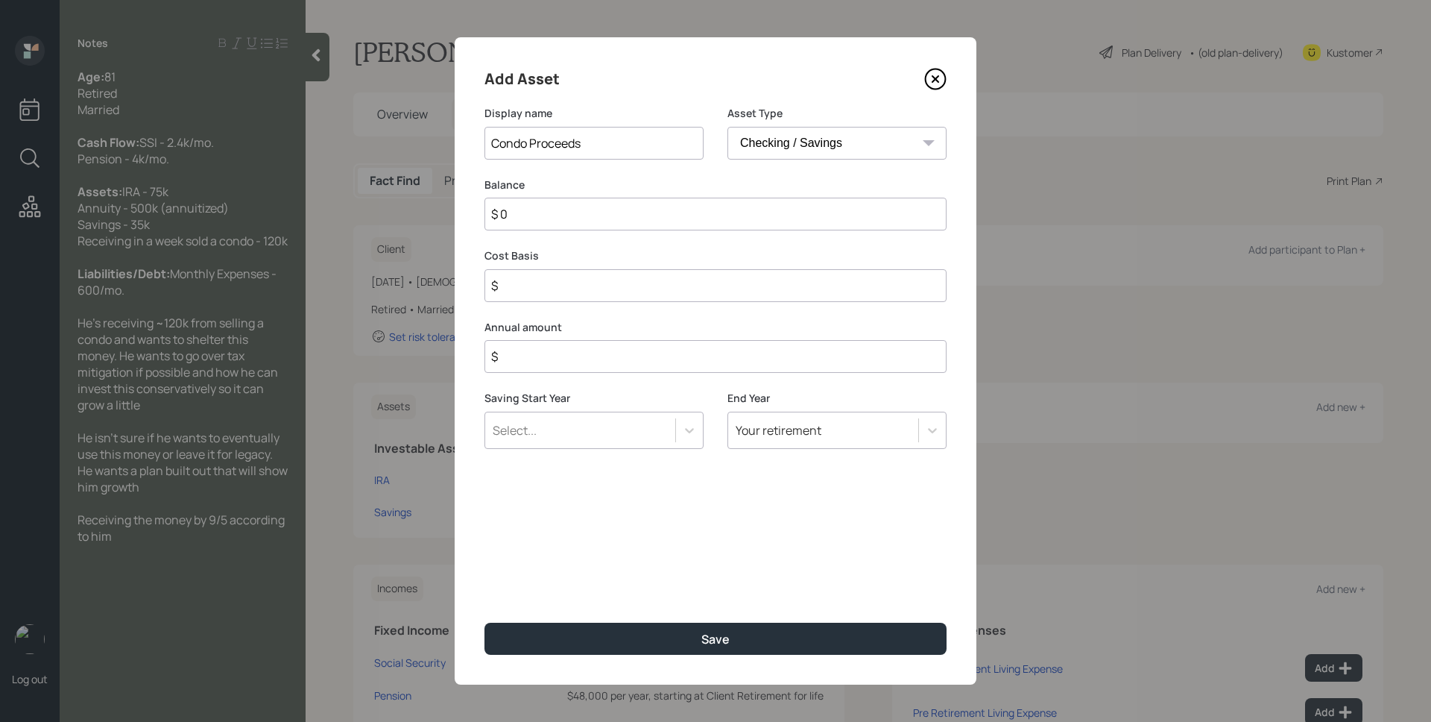
click at [646, 223] on input "$ 0" at bounding box center [716, 214] width 462 height 33
type input "$ 1"
type input "$ 12"
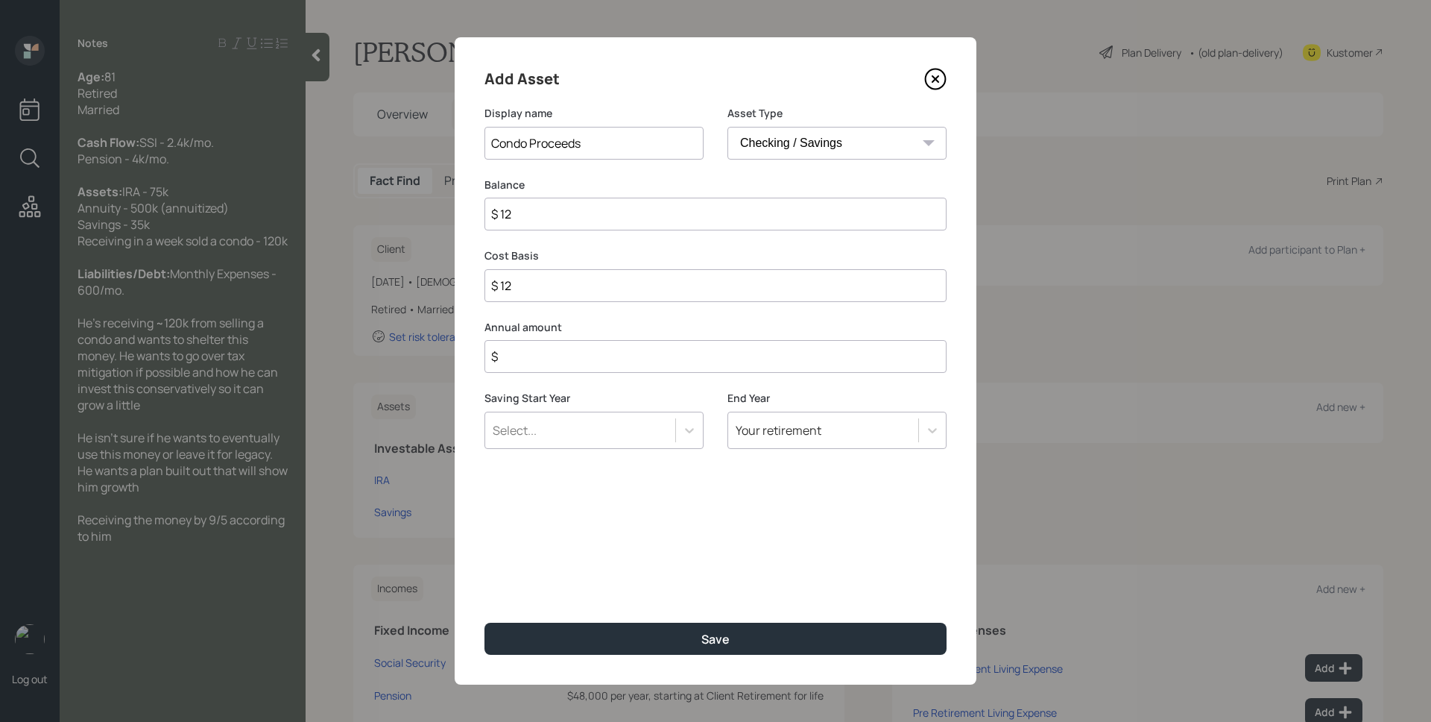
type input "$ 120"
type input "$ 1,200"
type input "$ 12,000"
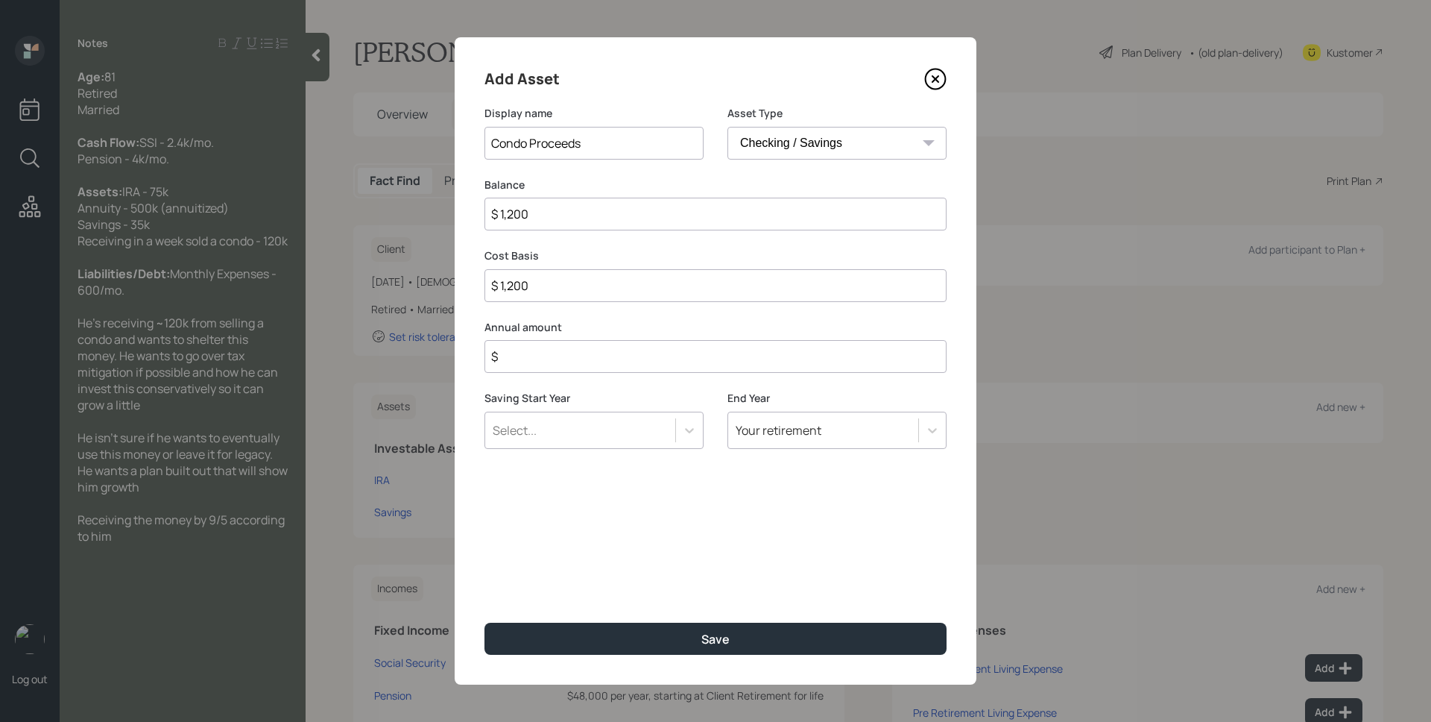
type input "$ 12,000"
type input "$ 120,000"
type input "$ 0"
click at [485, 622] on button "Save" at bounding box center [716, 638] width 462 height 32
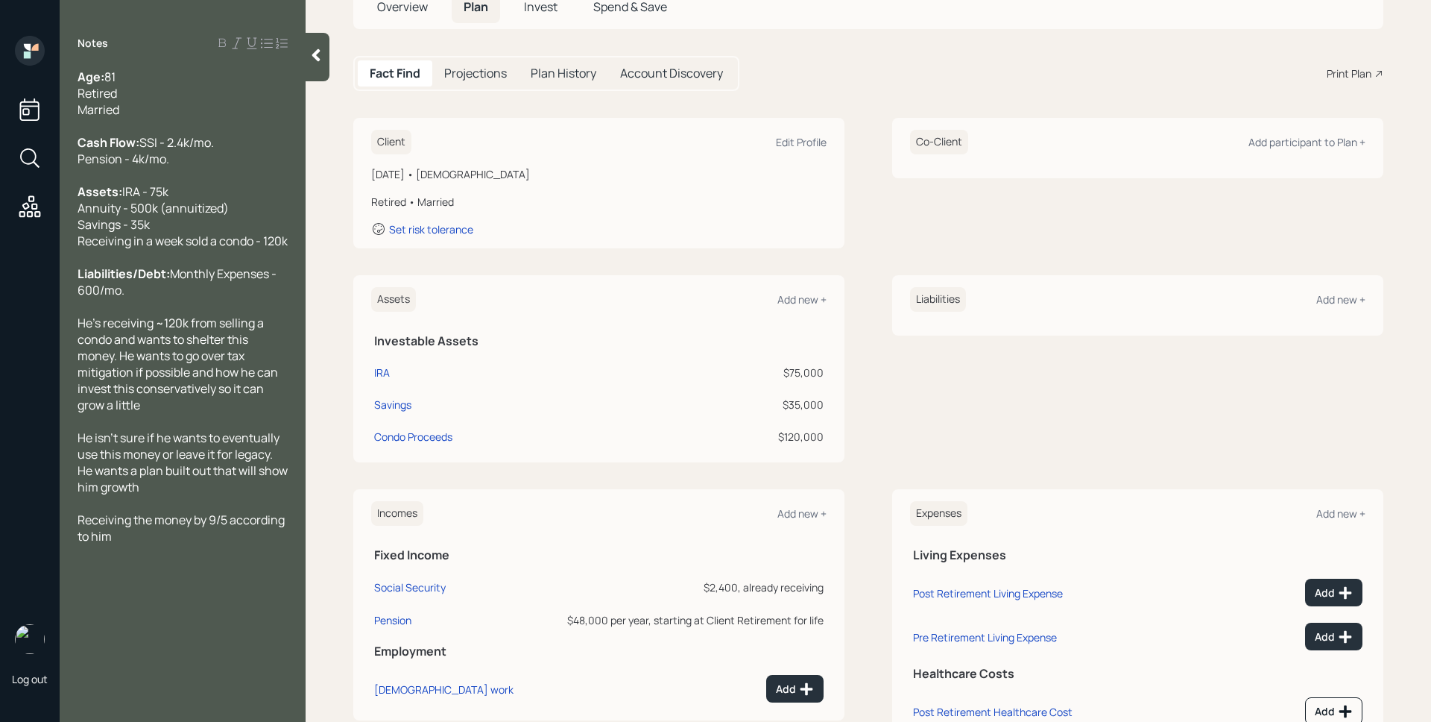
scroll to position [164, 0]
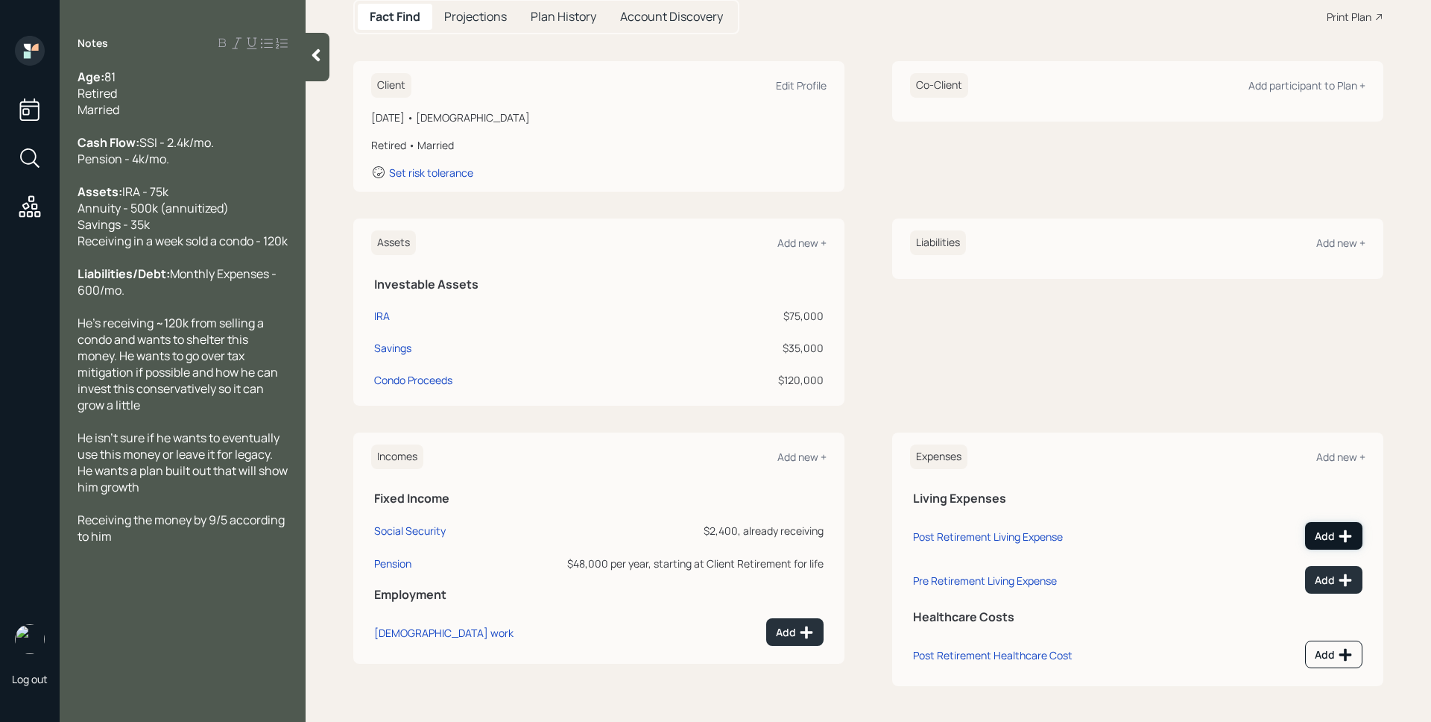
click at [1338, 541] on icon at bounding box center [1345, 536] width 15 height 15
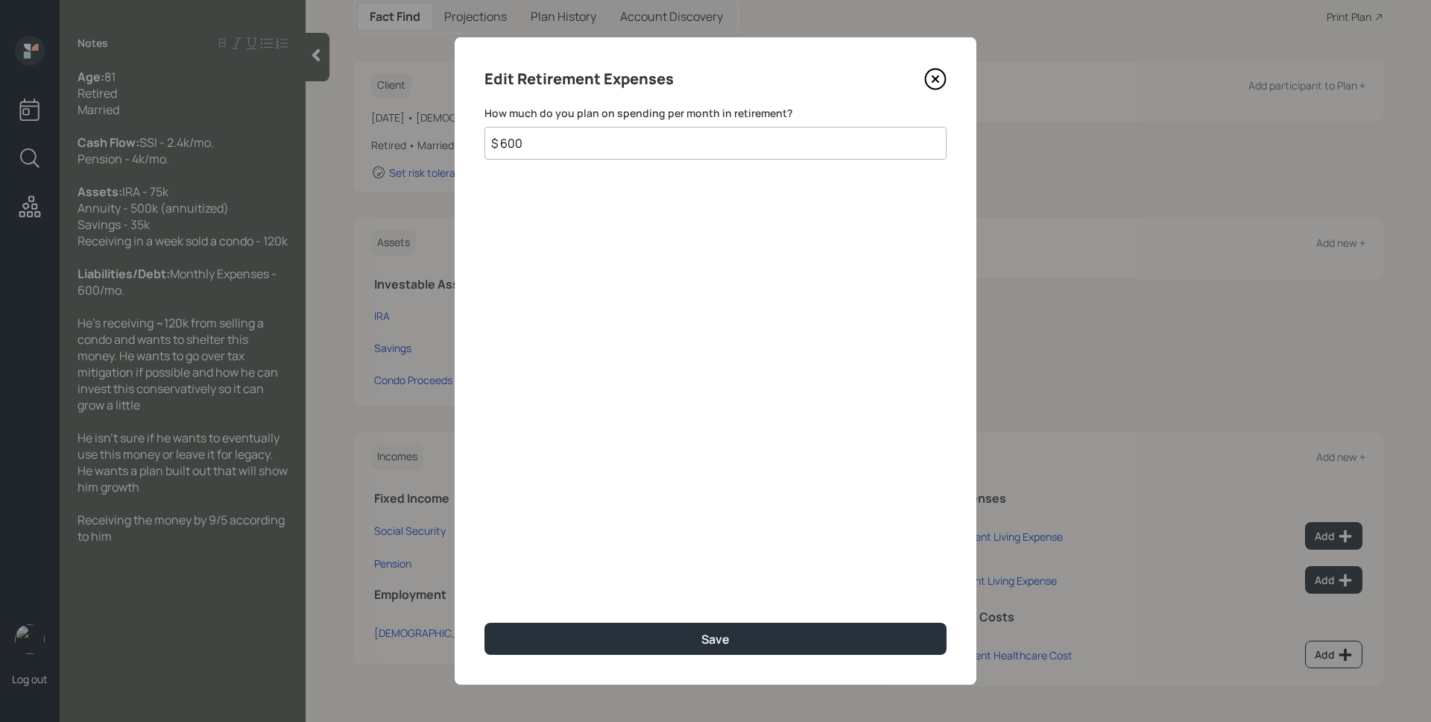
type input "$ 600"
click at [485, 622] on button "Save" at bounding box center [716, 638] width 462 height 32
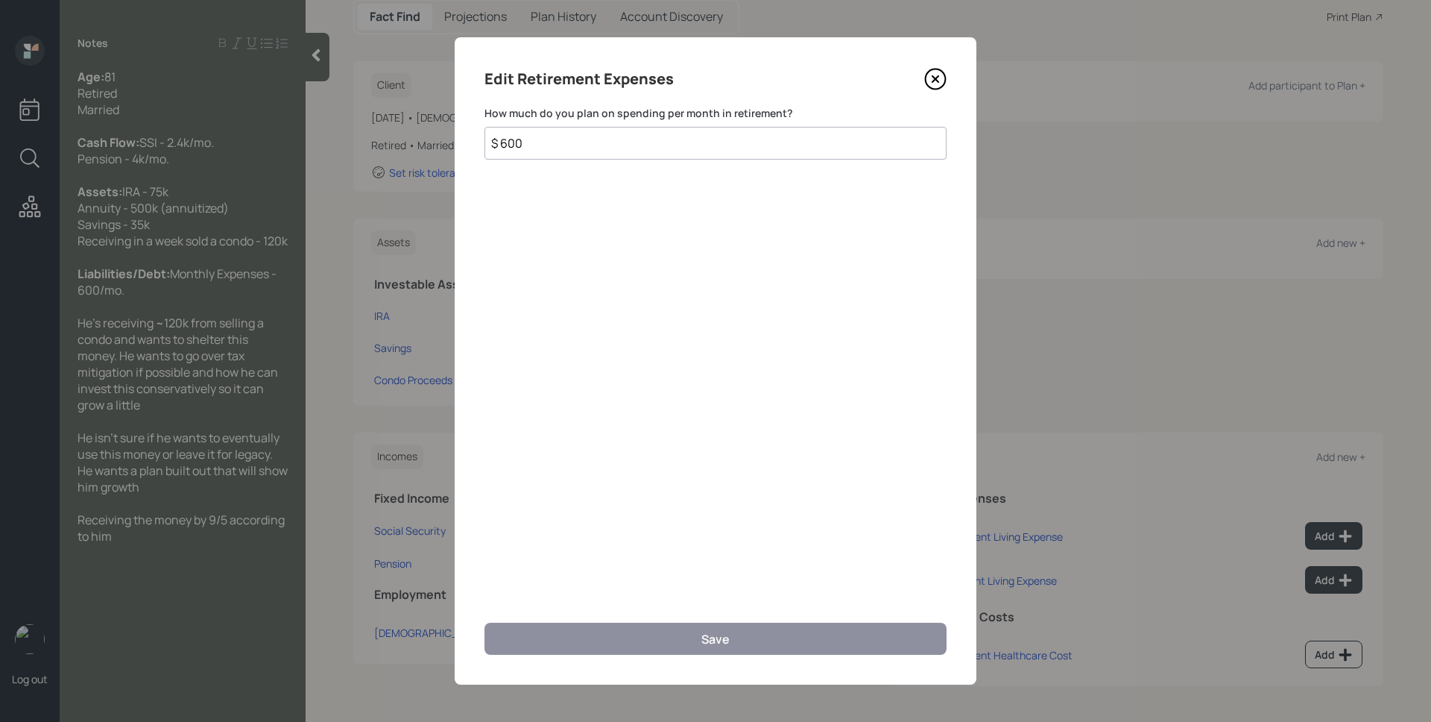
scroll to position [153, 0]
